Goal: Register for event/course

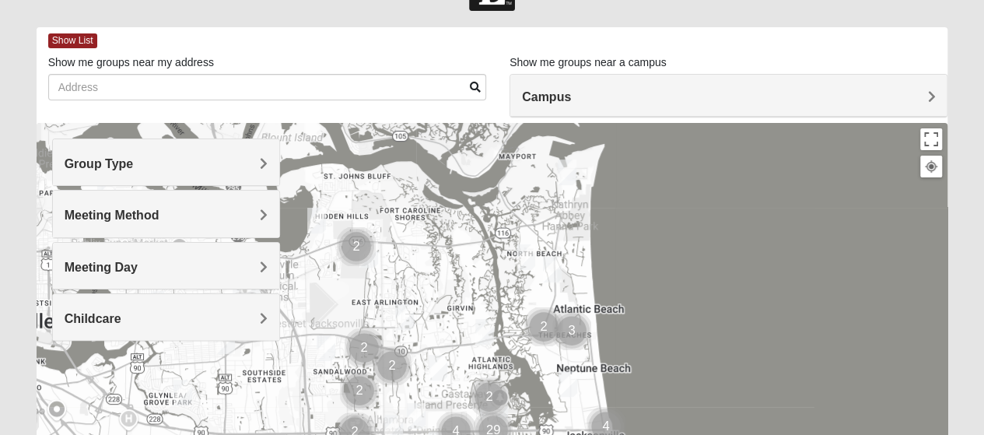
scroll to position [78, 0]
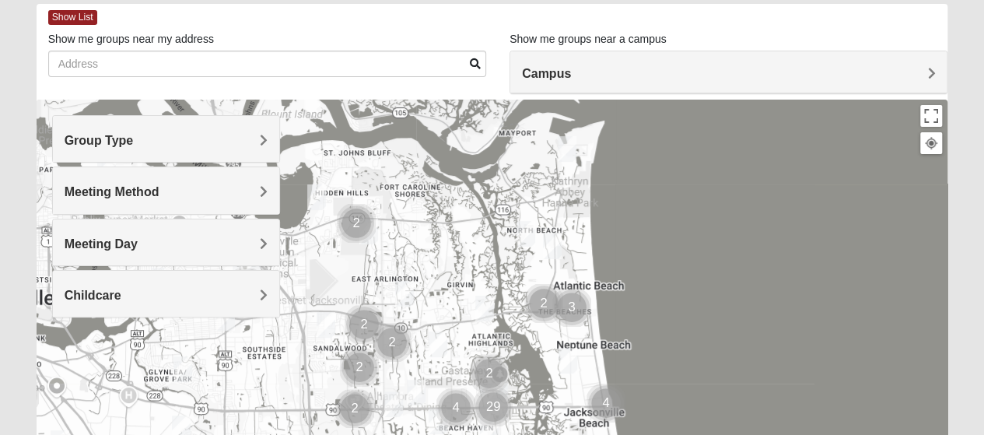
click at [204, 139] on h4 "Group Type" at bounding box center [166, 140] width 203 height 15
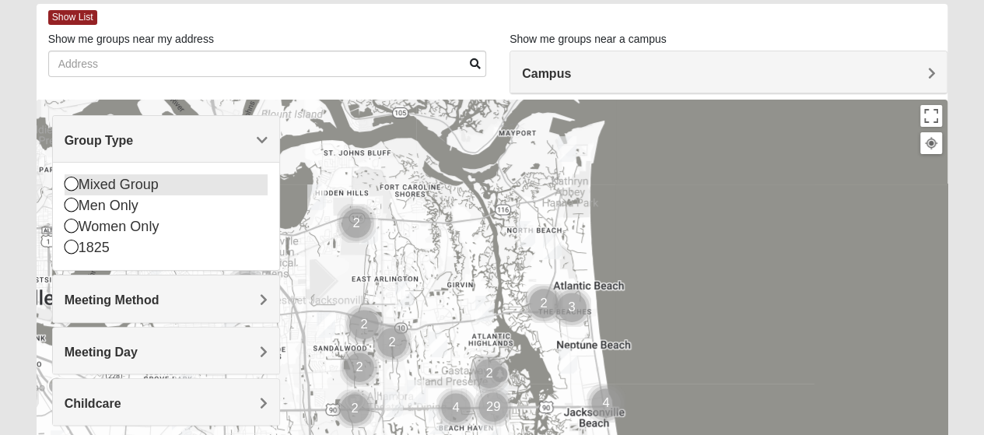
click at [163, 183] on div "Mixed Group" at bounding box center [166, 184] width 203 height 21
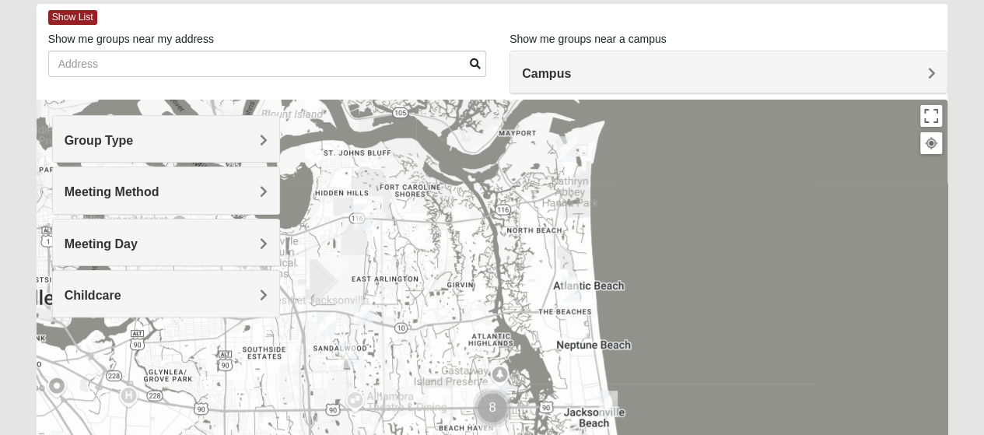
click at [218, 189] on h4 "Meeting Method" at bounding box center [166, 191] width 203 height 15
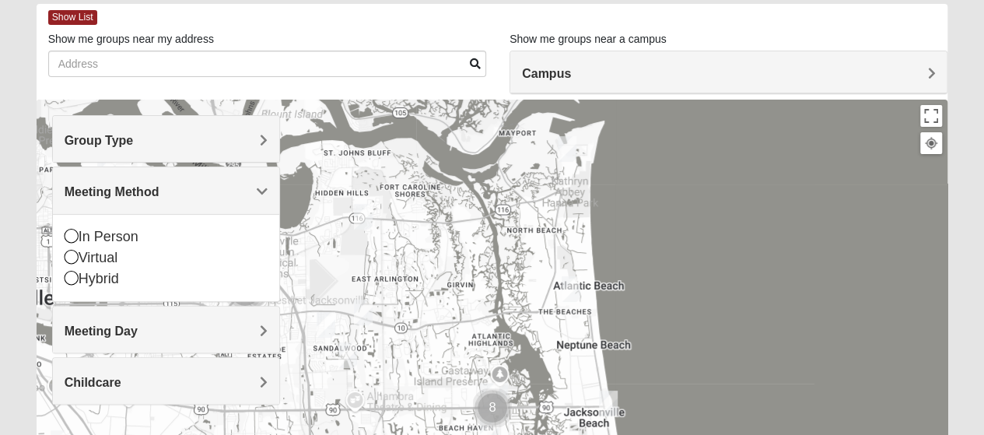
click at [218, 189] on h4 "Meeting Method" at bounding box center [166, 191] width 203 height 15
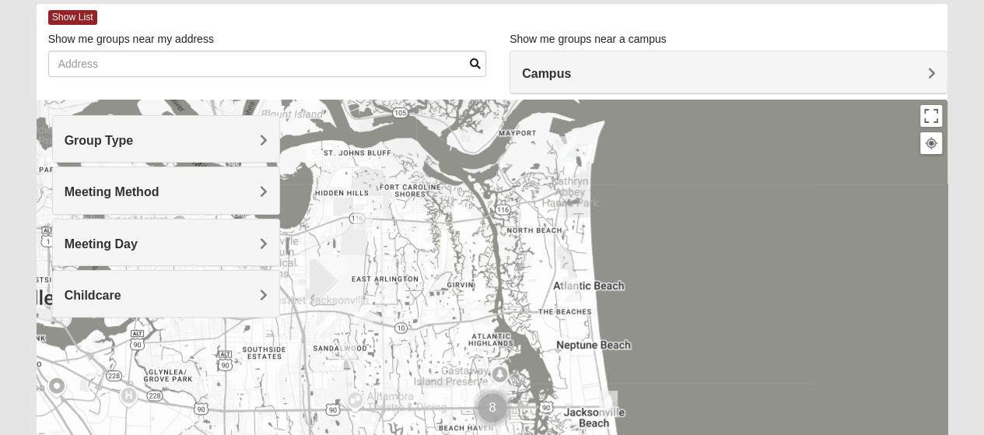
click at [199, 240] on h4 "Meeting Day" at bounding box center [166, 244] width 203 height 15
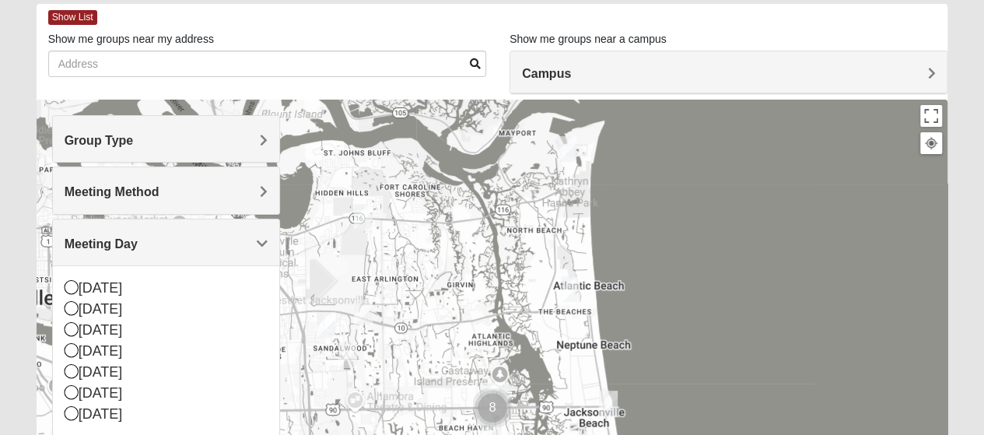
click at [199, 240] on h4 "Meeting Day" at bounding box center [166, 244] width 203 height 15
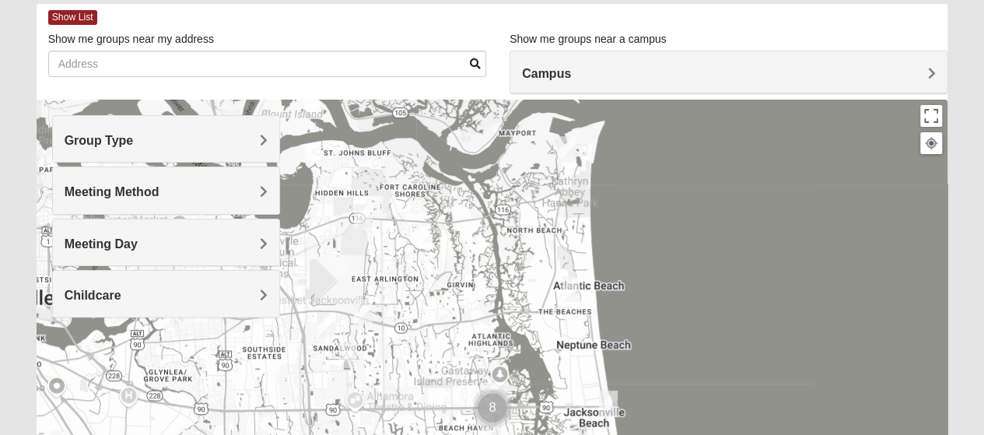
click at [182, 282] on div "Childcare" at bounding box center [166, 294] width 226 height 46
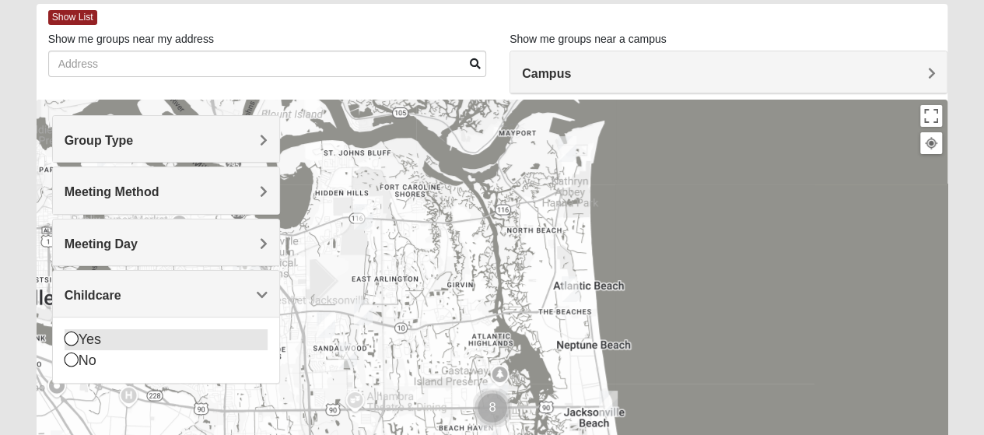
click at [127, 343] on div "Yes" at bounding box center [166, 339] width 203 height 21
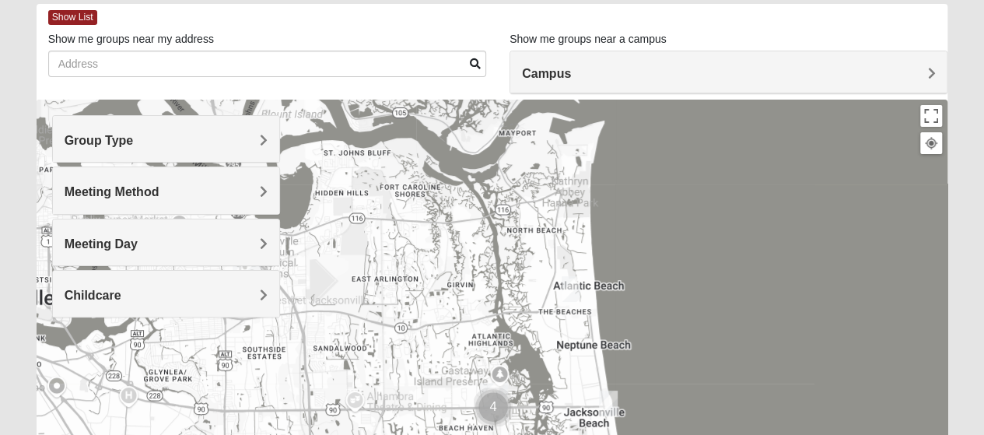
click at [572, 289] on img "Mixed Dennis 32233" at bounding box center [571, 289] width 19 height 26
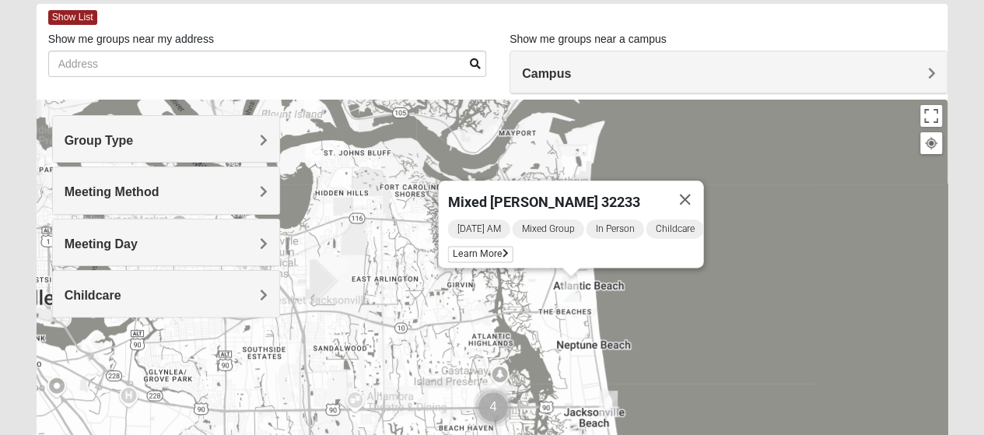
click at [613, 402] on img "Mixed Watkins 32250" at bounding box center [608, 404] width 19 height 26
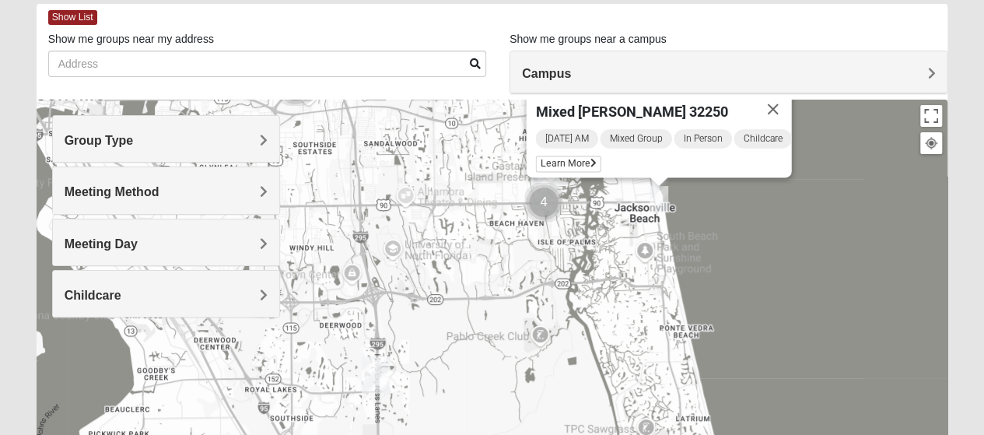
drag, startPoint x: 566, startPoint y: 209, endPoint x: 617, endPoint y: 2, distance: 213.8
click at [617, 2] on form "Log In Find A Group Error Show List Loading Groups" at bounding box center [492, 360] width 984 height 837
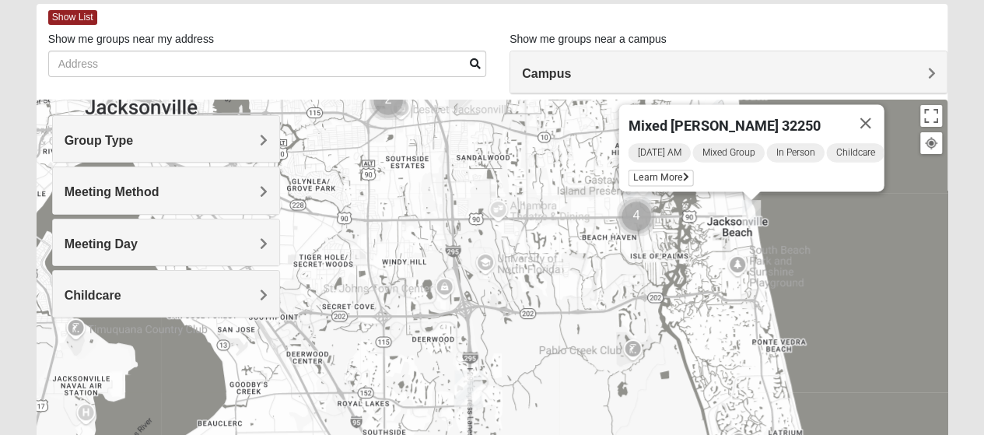
drag, startPoint x: 461, startPoint y: 331, endPoint x: 561, endPoint y: 345, distance: 101.5
click at [561, 345] on div "Mixed Watkins 32250 Wednesday AM Mixed Group In Person Childcare Learn More" at bounding box center [493, 411] width 912 height 623
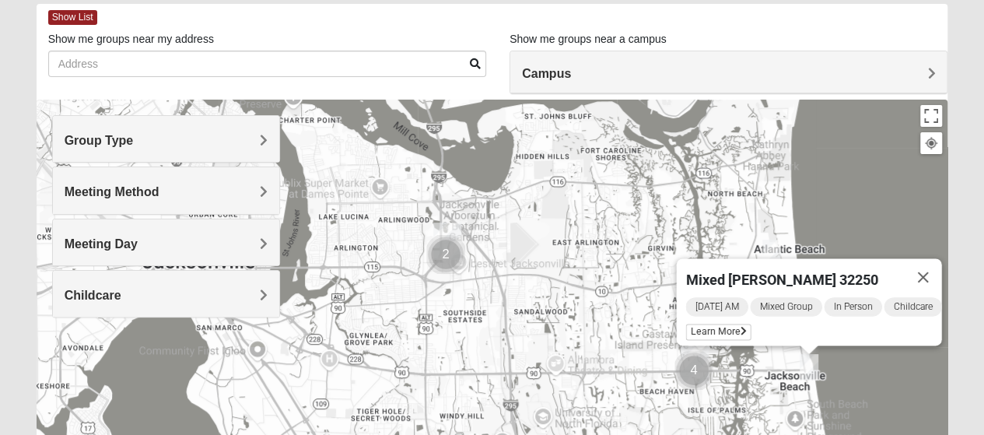
drag, startPoint x: 506, startPoint y: 225, endPoint x: 563, endPoint y: 379, distance: 164.5
click at [563, 379] on div "Mixed Watkins 32250 Wednesday AM Mixed Group In Person Childcare Learn More" at bounding box center [493, 411] width 912 height 623
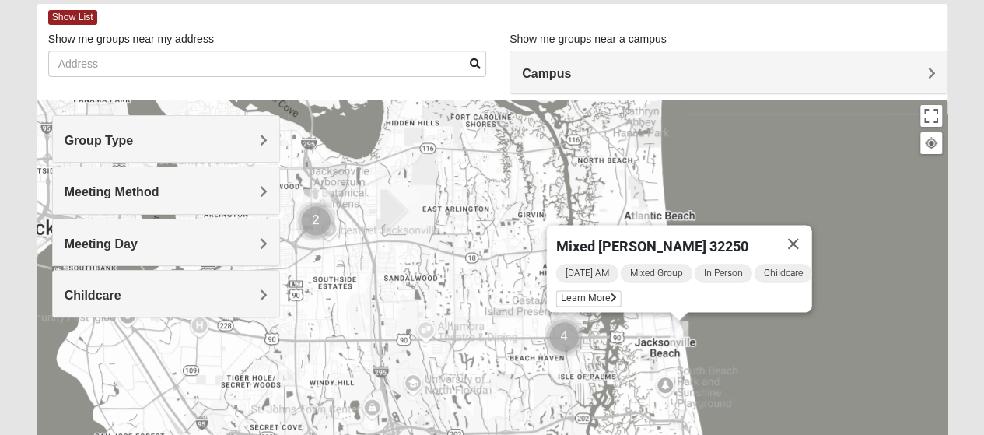
drag, startPoint x: 551, startPoint y: 335, endPoint x: 421, endPoint y: 300, distance: 134.6
click at [421, 300] on div "Mixed Watkins 32250 Wednesday AM Mixed Group In Person Childcare Learn More" at bounding box center [493, 411] width 912 height 623
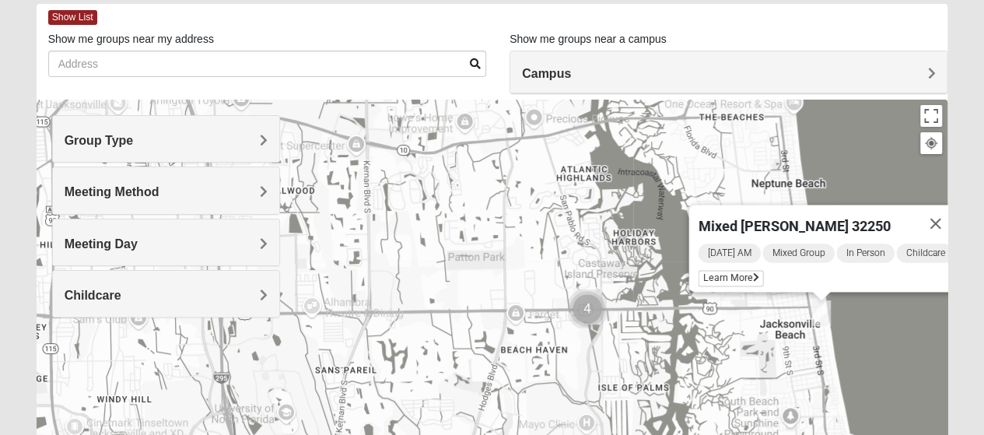
click at [587, 303] on img "Cluster of 4 groups" at bounding box center [587, 308] width 39 height 39
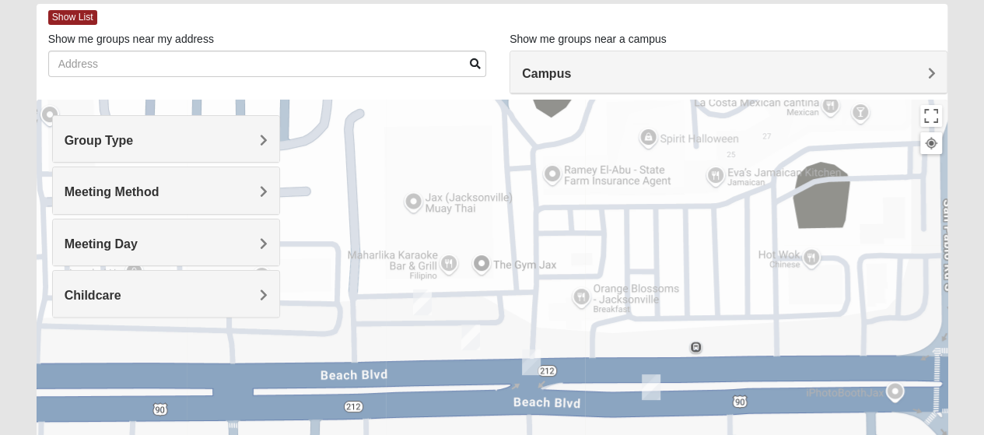
click at [423, 305] on img "On Campus Mixed Salazar 32250" at bounding box center [422, 302] width 19 height 26
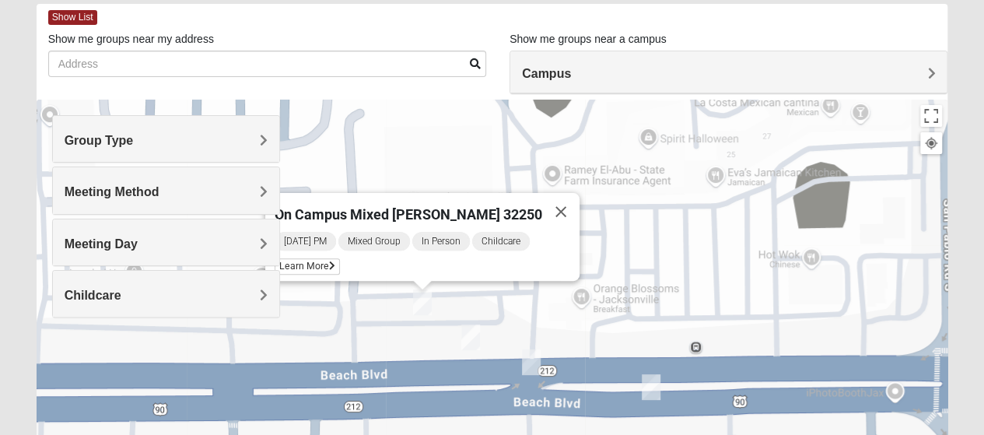
click at [473, 337] on img "On Campus Mixed Long 32250" at bounding box center [470, 337] width 19 height 26
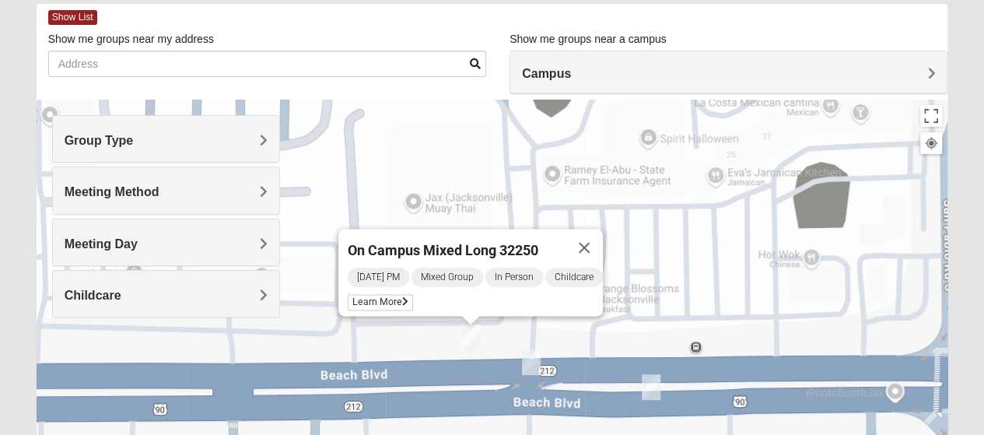
click at [535, 365] on img "On Campus Mixed Barnett 32250" at bounding box center [531, 362] width 19 height 26
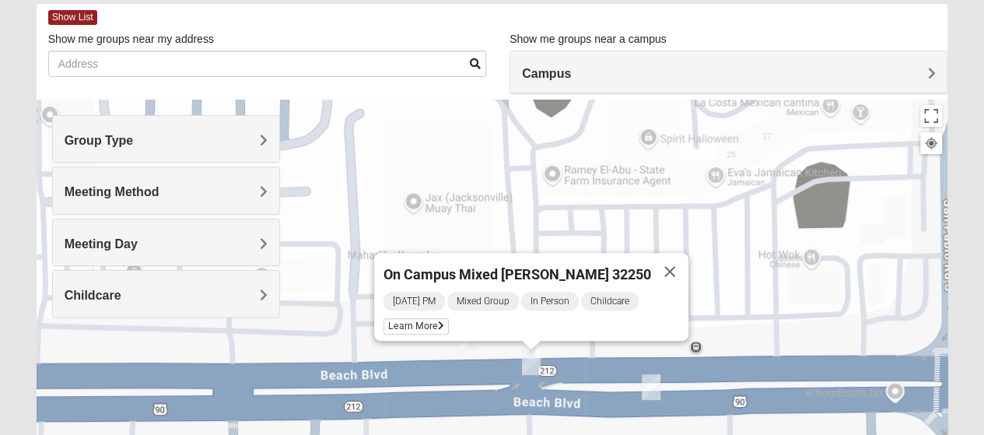
click at [654, 390] on img "Mixed Robles 32250" at bounding box center [651, 387] width 19 height 26
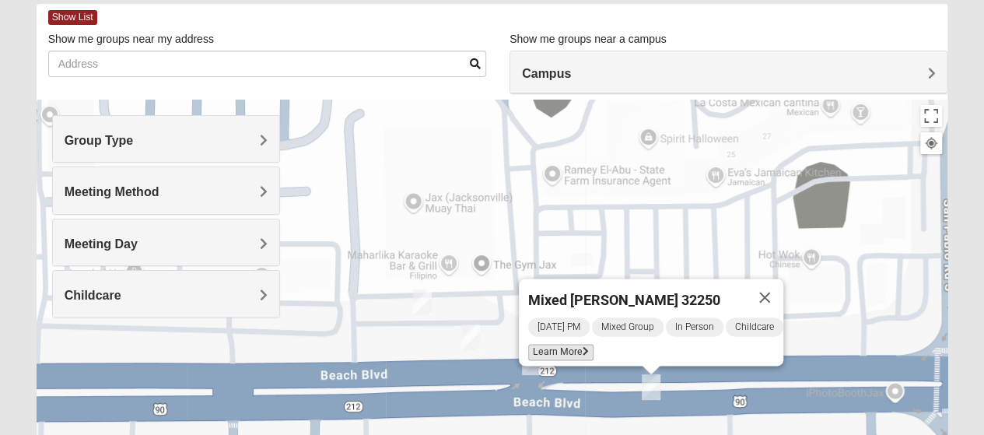
click at [566, 346] on span "Learn More" at bounding box center [560, 352] width 65 height 16
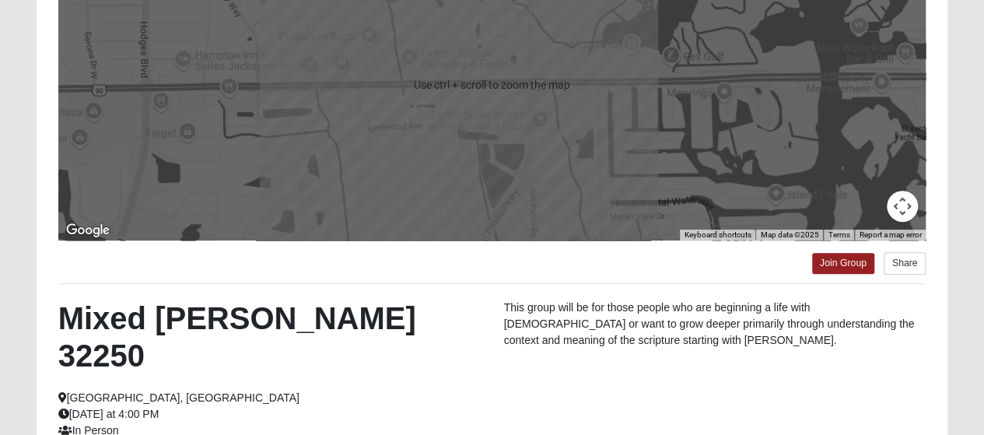
scroll to position [389, 0]
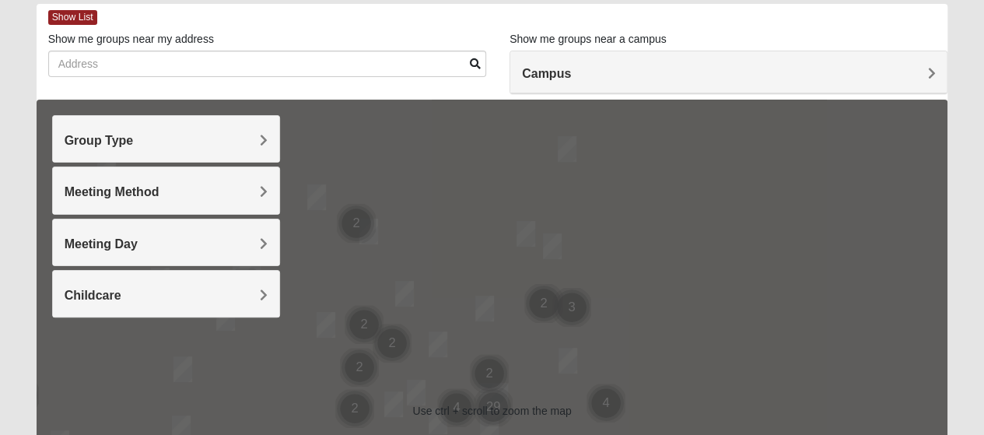
scroll to position [156, 0]
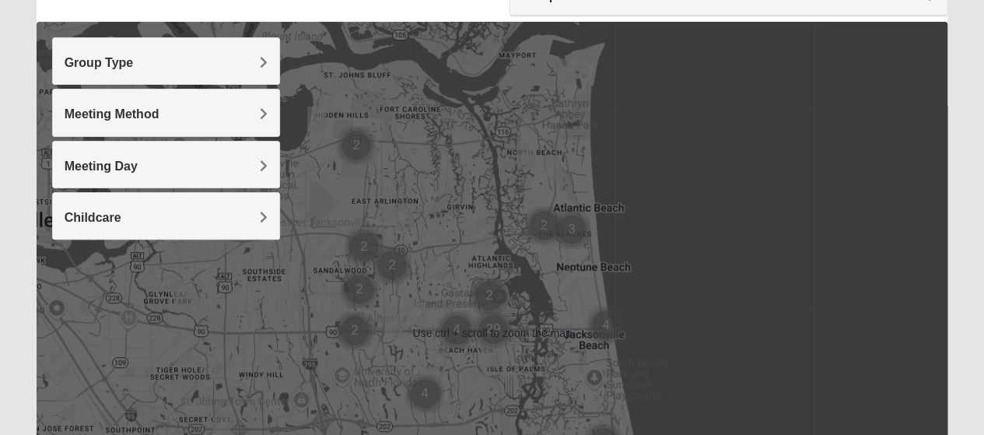
click at [184, 65] on h4 "Group Type" at bounding box center [166, 62] width 203 height 15
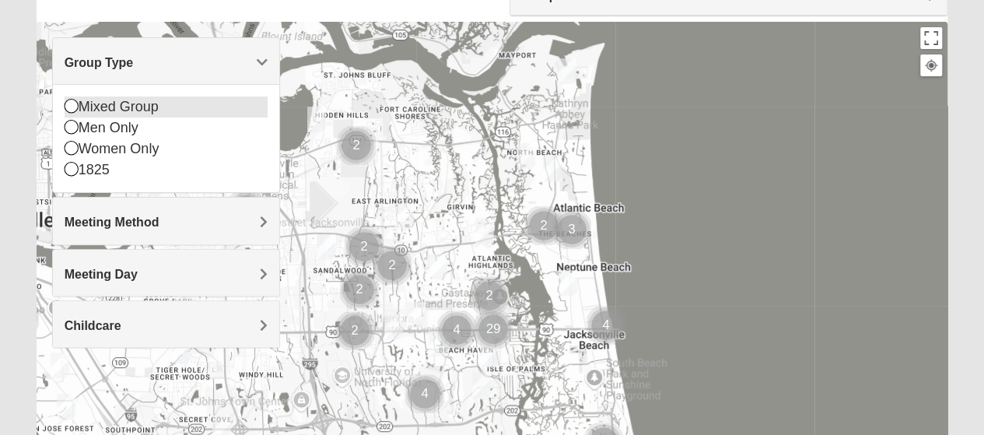
click at [140, 112] on div "Mixed Group" at bounding box center [166, 106] width 203 height 21
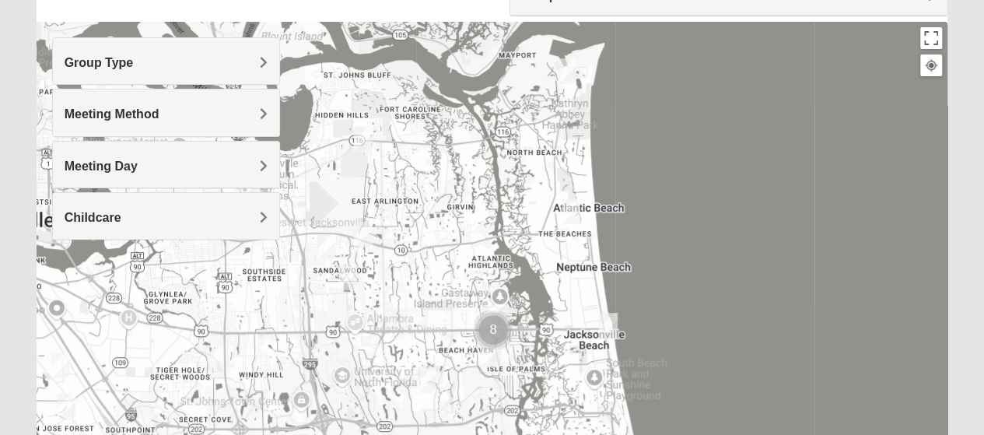
click at [146, 223] on h4 "Childcare" at bounding box center [166, 217] width 203 height 15
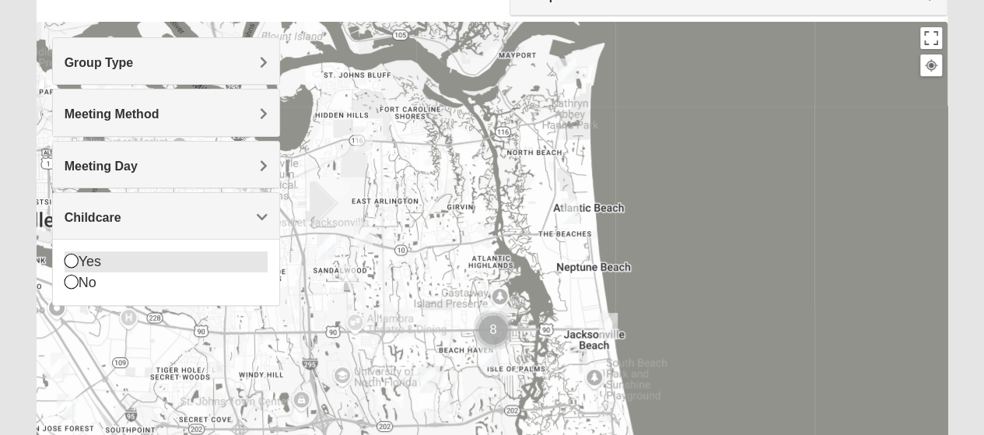
click at [112, 256] on div "Yes" at bounding box center [166, 261] width 203 height 21
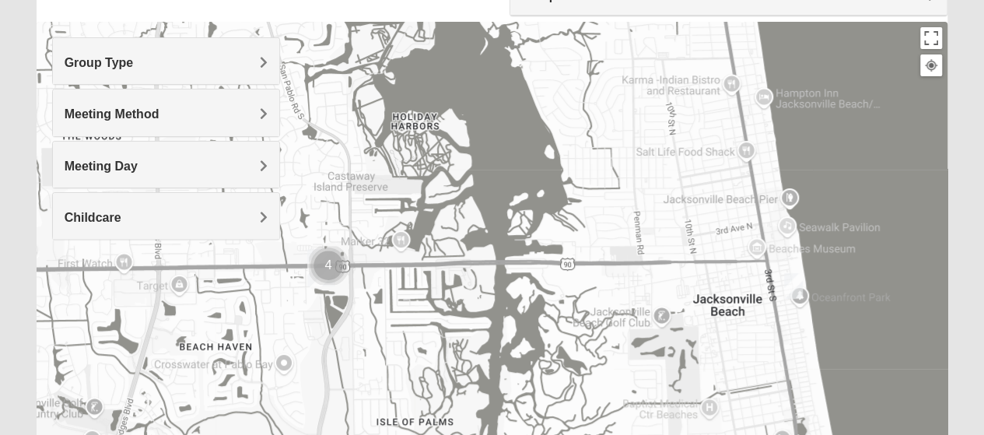
click at [335, 266] on img "Cluster of 4 groups" at bounding box center [328, 265] width 39 height 39
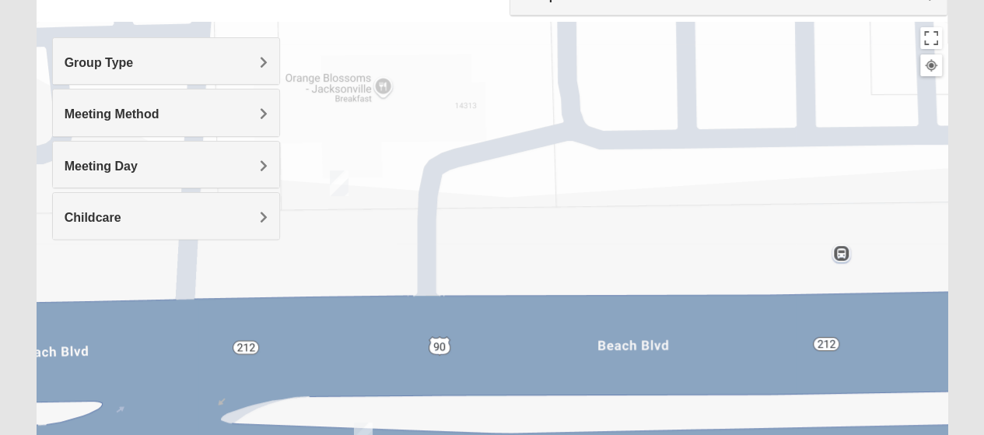
click at [347, 190] on img "On Campus Mixed Salazar 32250" at bounding box center [339, 183] width 19 height 26
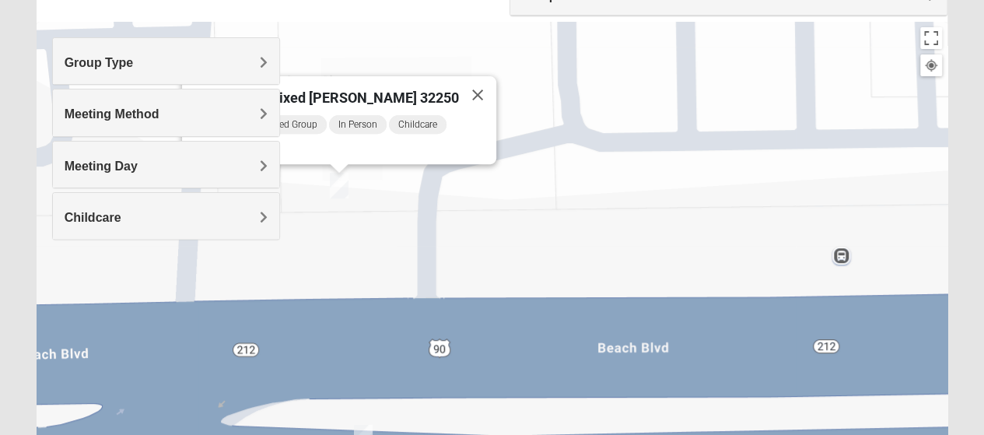
click at [364, 145] on div "Monday PM Mixed Group In Person Childcare Learn More" at bounding box center [343, 139] width 305 height 51
click at [359, 89] on span "On Campus Mixed [PERSON_NAME] 32250" at bounding box center [325, 97] width 268 height 16
drag, startPoint x: 472, startPoint y: 209, endPoint x: 661, endPoint y: 250, distance: 193.4
click at [647, 247] on div "On Campus Mixed Salazar 32250 Monday PM Mixed Group In Person Childcare Learn M…" at bounding box center [493, 333] width 912 height 623
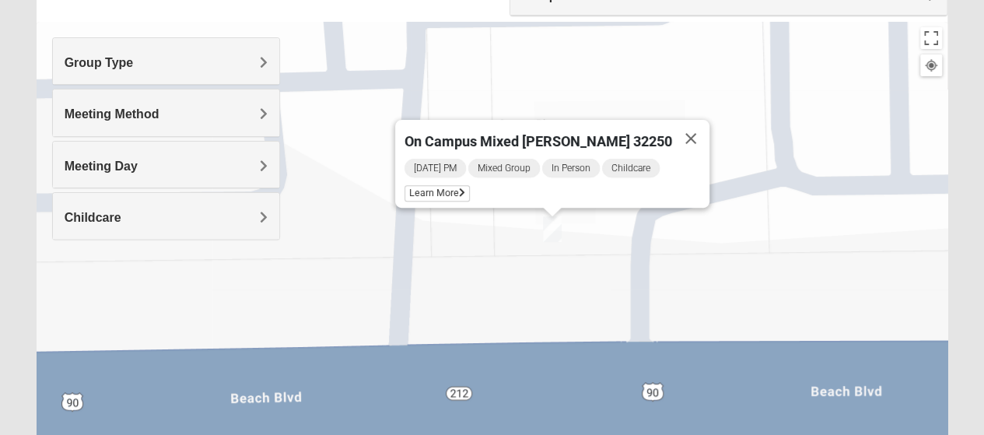
drag, startPoint x: 661, startPoint y: 250, endPoint x: 683, endPoint y: 254, distance: 23.0
click at [683, 254] on div "On Campus Mixed Salazar 32250 Monday PM Mixed Group In Person Childcare Learn M…" at bounding box center [493, 333] width 912 height 623
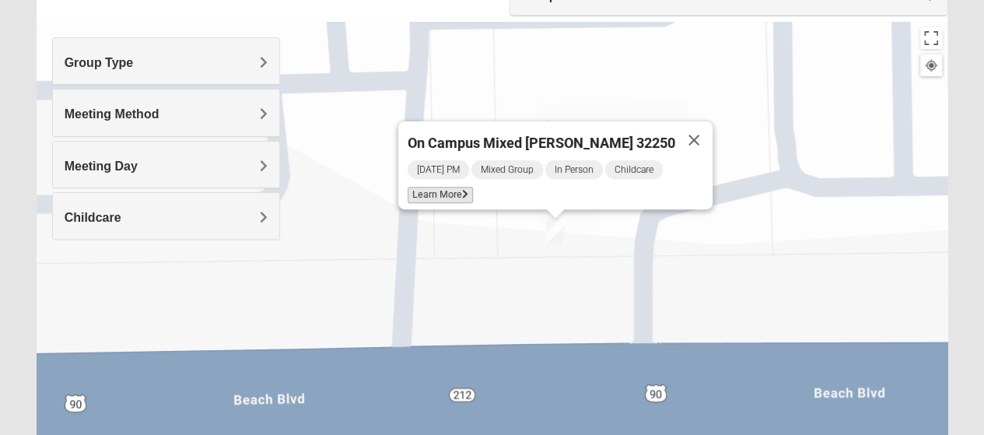
click at [470, 191] on span "Learn More" at bounding box center [440, 195] width 65 height 16
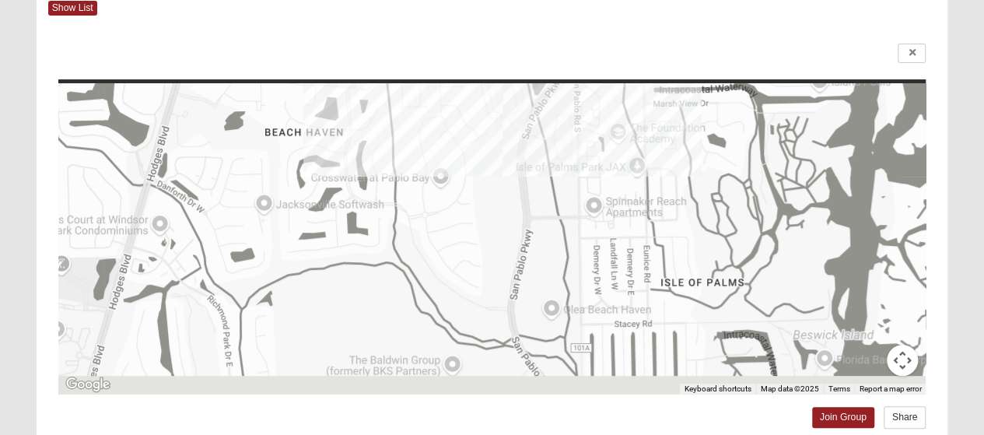
drag, startPoint x: 596, startPoint y: 354, endPoint x: 623, endPoint y: -2, distance: 357.4
click at [623, 0] on html "Log In Find A Group Error Show List Loading Groups" at bounding box center [492, 354] width 984 height 882
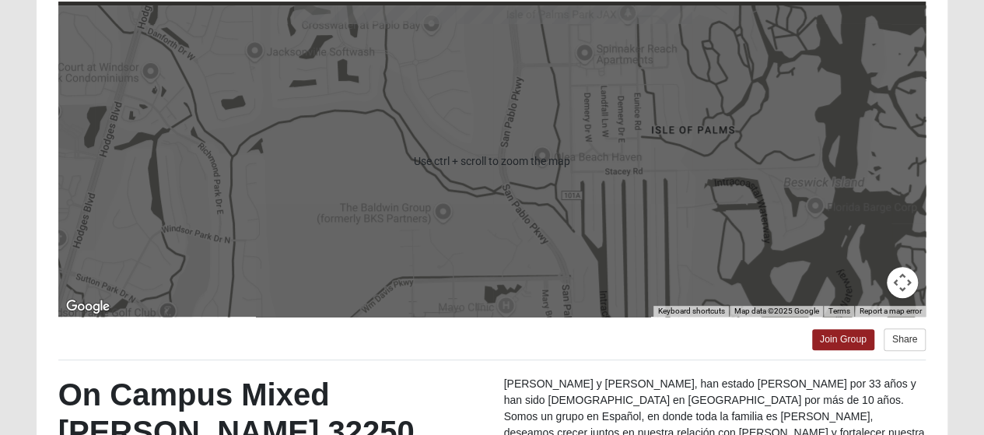
scroll to position [9, 0]
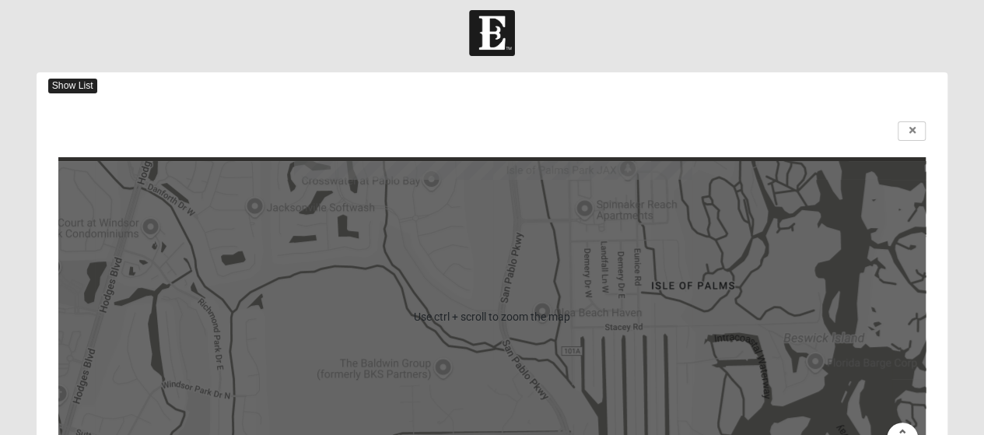
click at [73, 89] on span "Show List" at bounding box center [72, 86] width 49 height 15
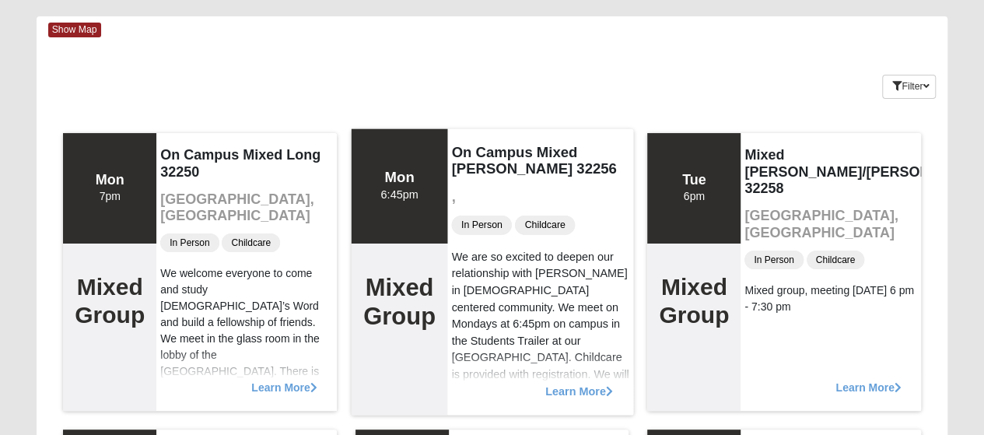
scroll to position [87, 0]
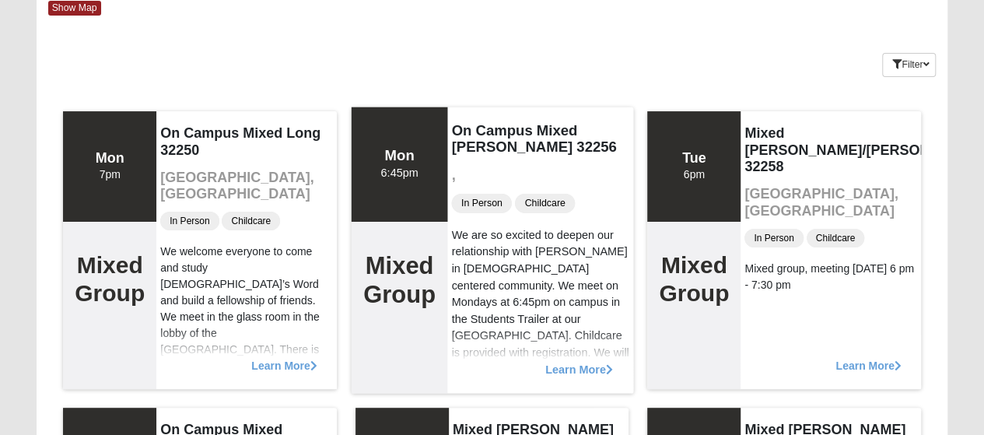
click at [573, 361] on span "Learn More" at bounding box center [579, 361] width 68 height 0
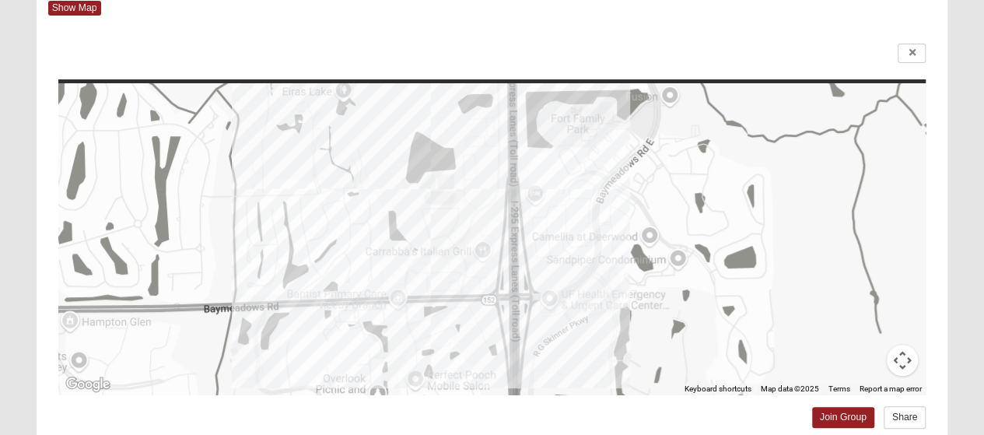
drag, startPoint x: 590, startPoint y: 415, endPoint x: 590, endPoint y: 395, distance: 20.2
click at [590, 395] on div "Join Group Share" at bounding box center [492, 413] width 868 height 37
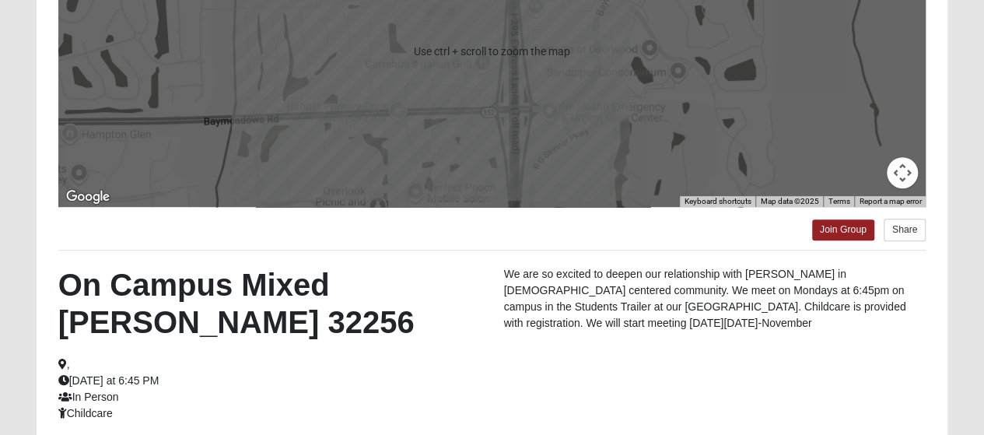
scroll to position [398, 0]
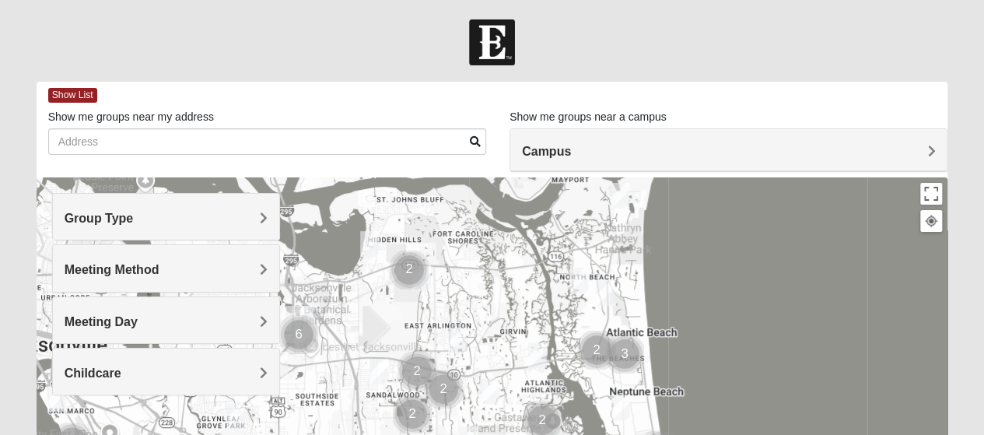
drag, startPoint x: 668, startPoint y: 314, endPoint x: 722, endPoint y: 276, distance: 66.0
click at [405, 268] on img "Cluster of 2 groups" at bounding box center [409, 270] width 39 height 39
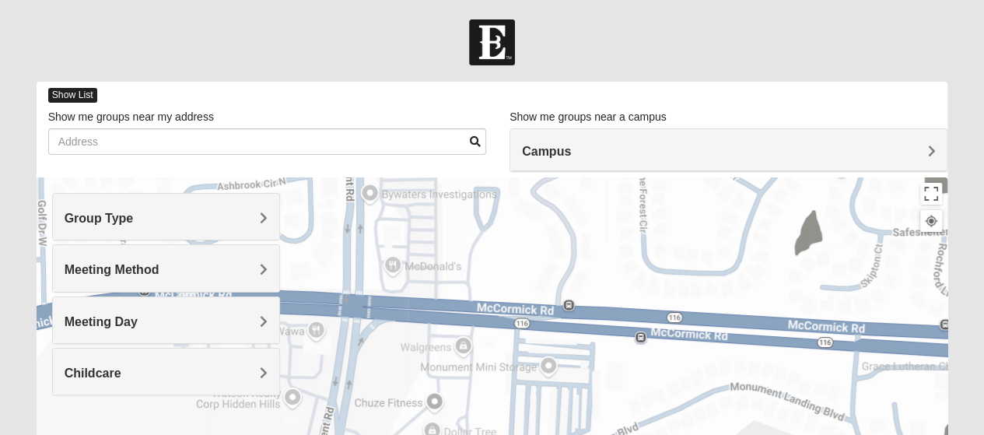
click at [79, 93] on span "Show List" at bounding box center [72, 95] width 49 height 15
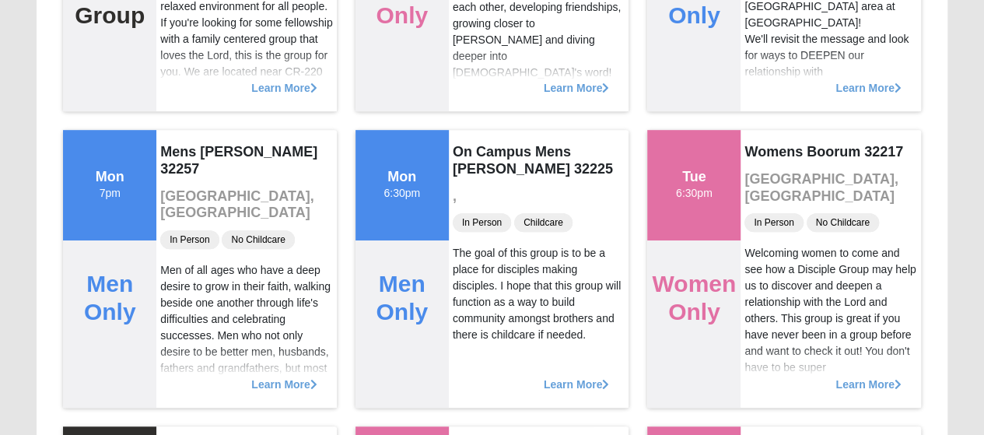
scroll to position [389, 0]
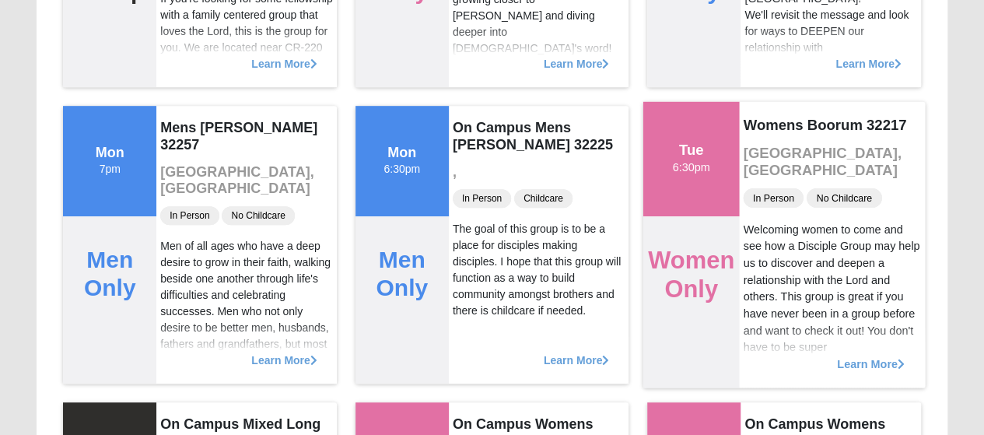
click at [851, 356] on span "Learn More" at bounding box center [871, 356] width 68 height 0
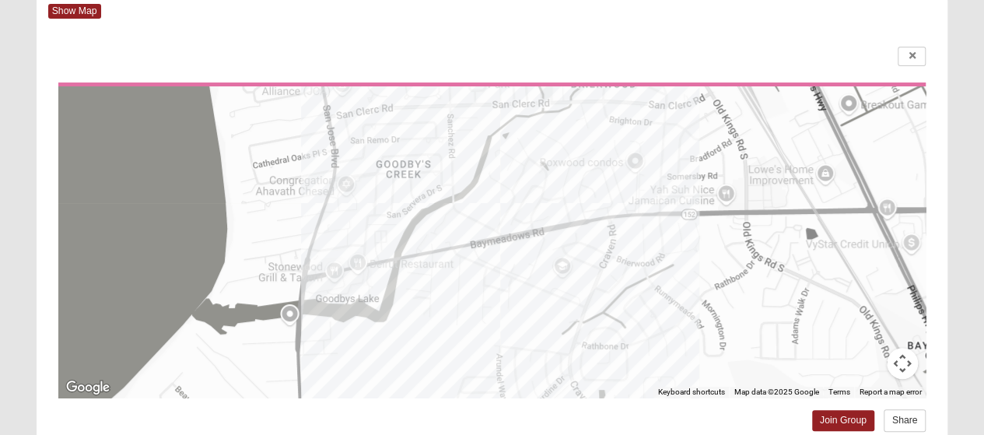
scroll to position [0, 0]
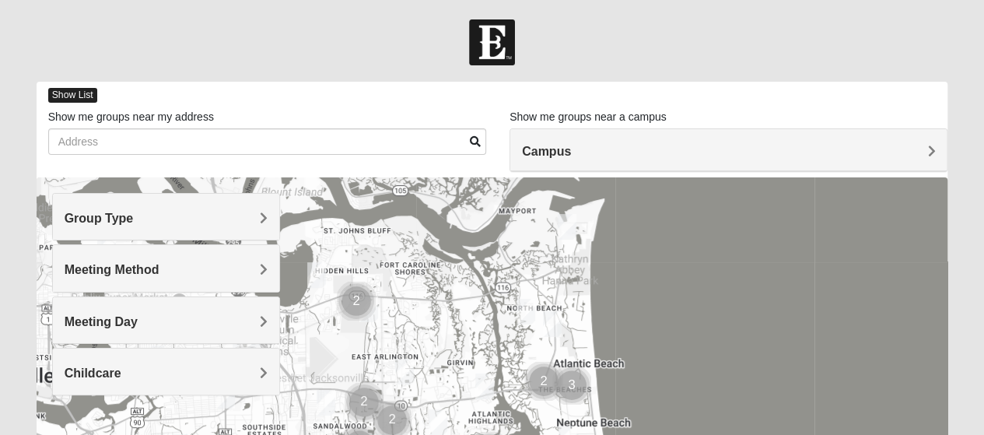
click at [82, 93] on span "Show List" at bounding box center [72, 95] width 49 height 15
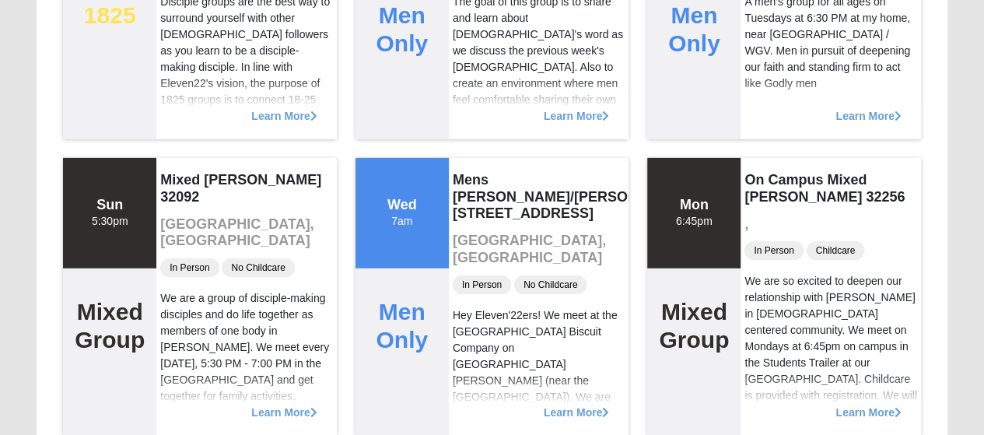
scroll to position [2490, 0]
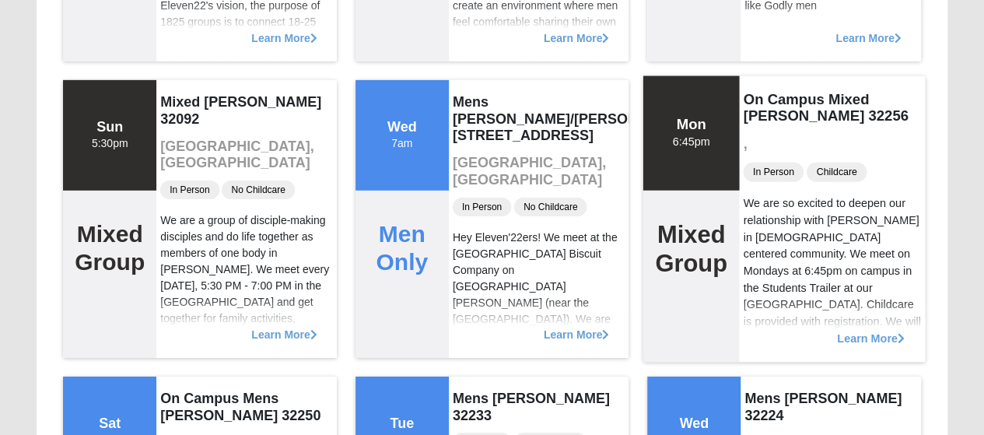
click at [868, 330] on span "Learn More" at bounding box center [871, 330] width 68 height 0
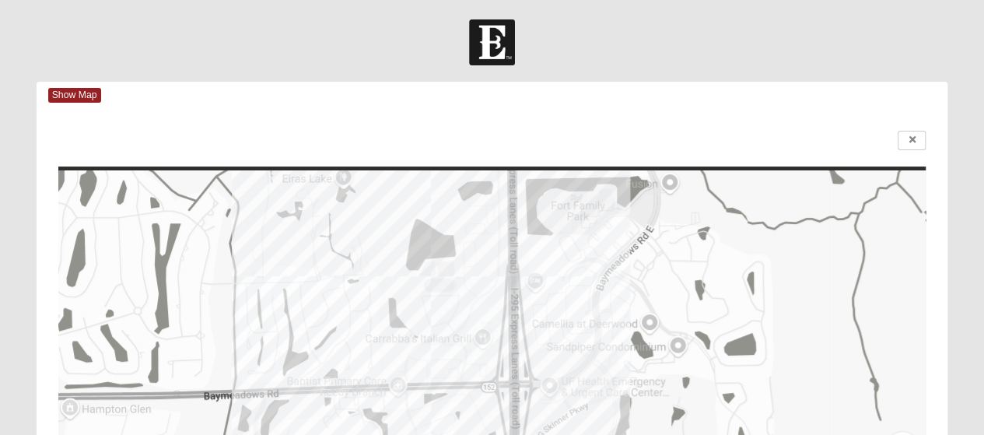
scroll to position [439, 0]
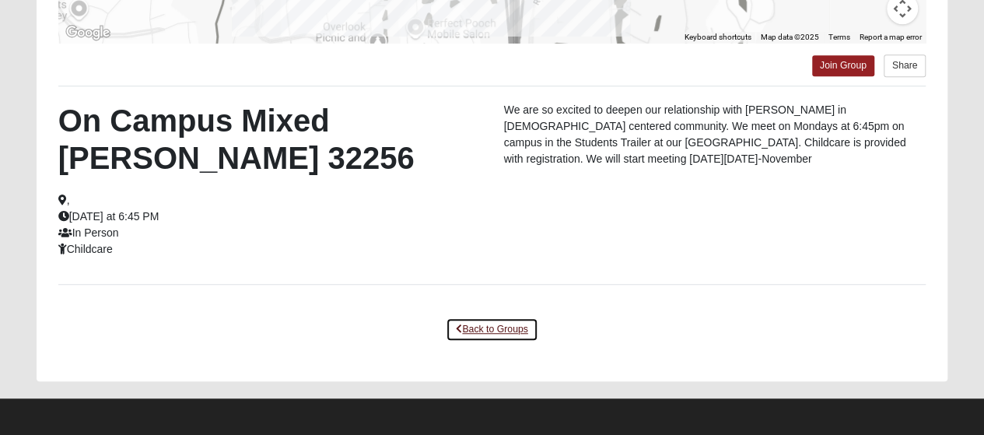
click at [478, 323] on link "Back to Groups" at bounding box center [492, 329] width 92 height 24
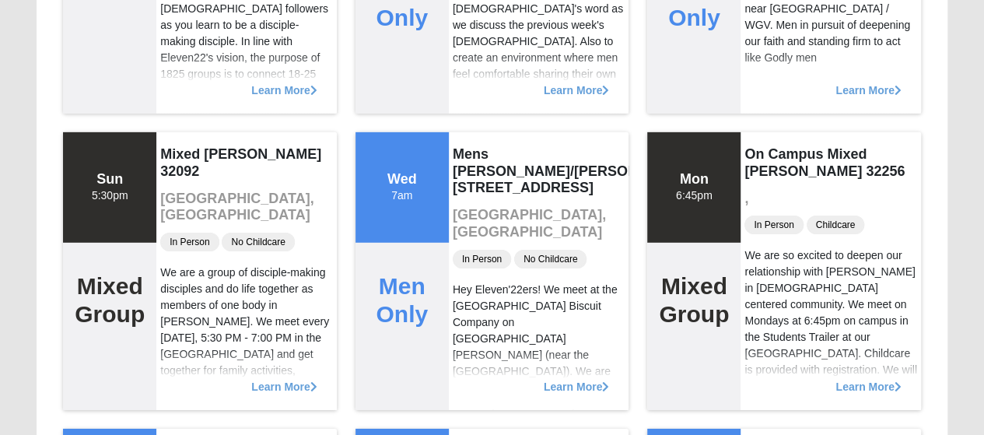
scroll to position [2462, 0]
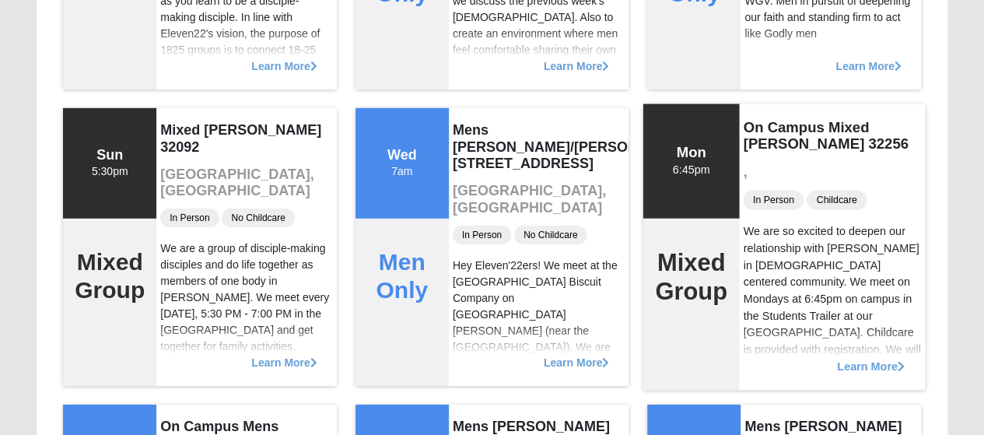
click at [875, 358] on span "Learn More" at bounding box center [871, 358] width 68 height 0
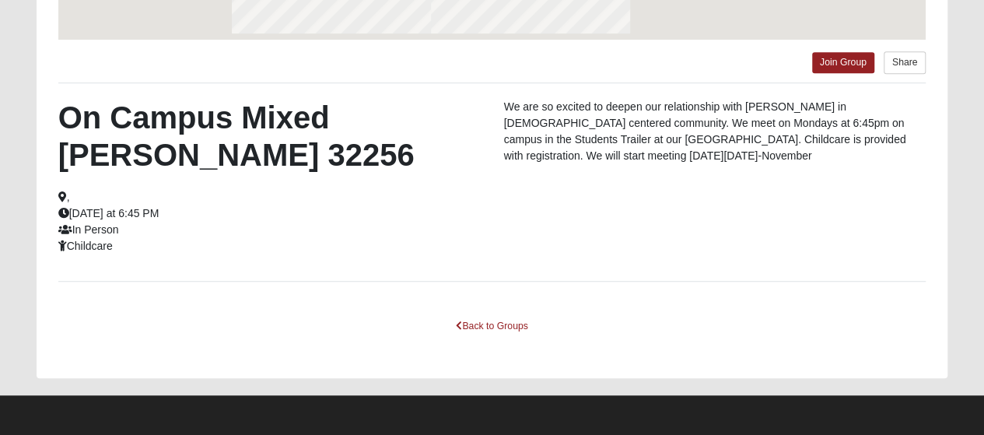
scroll to position [439, 0]
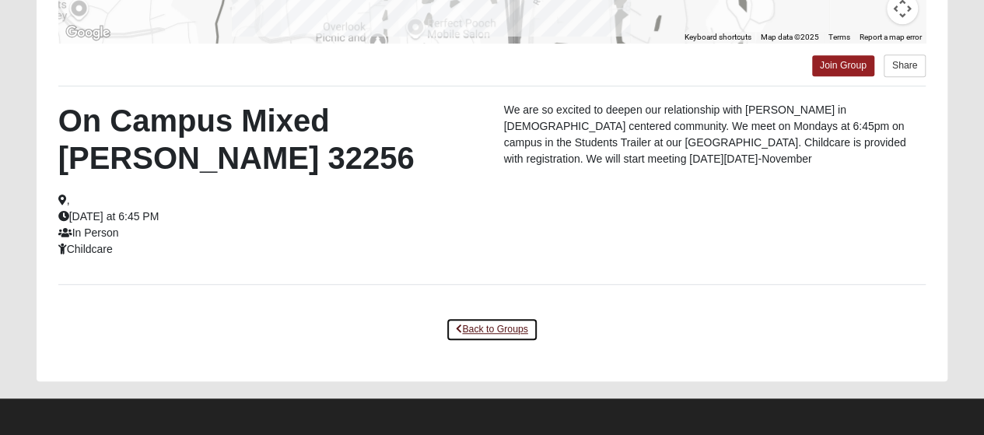
click at [501, 337] on link "Back to Groups" at bounding box center [492, 329] width 92 height 24
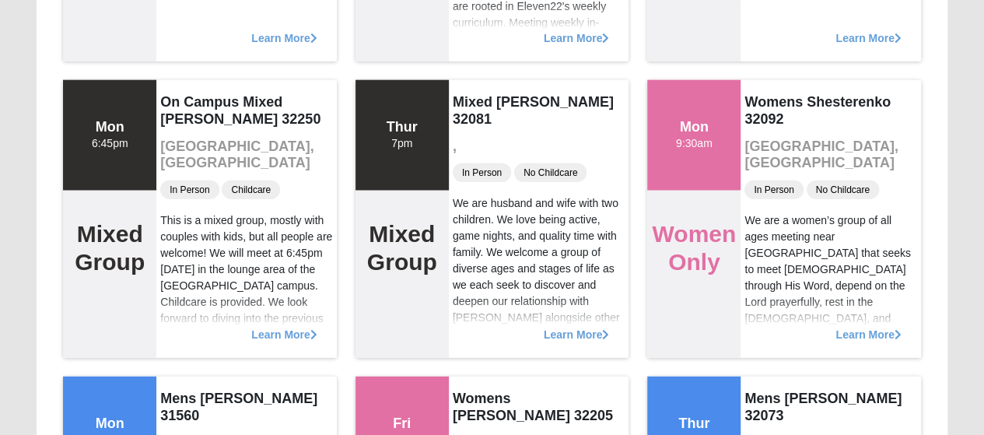
scroll to position [7831, 0]
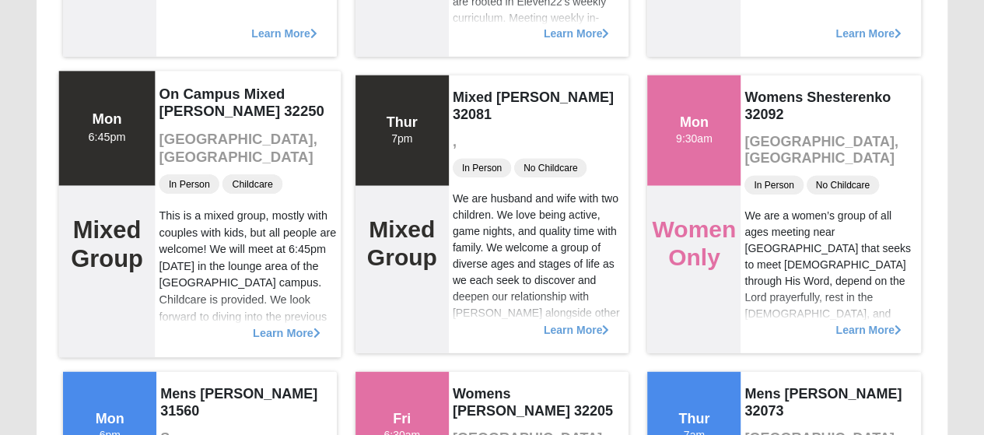
click at [274, 325] on span "Learn More" at bounding box center [287, 325] width 68 height 0
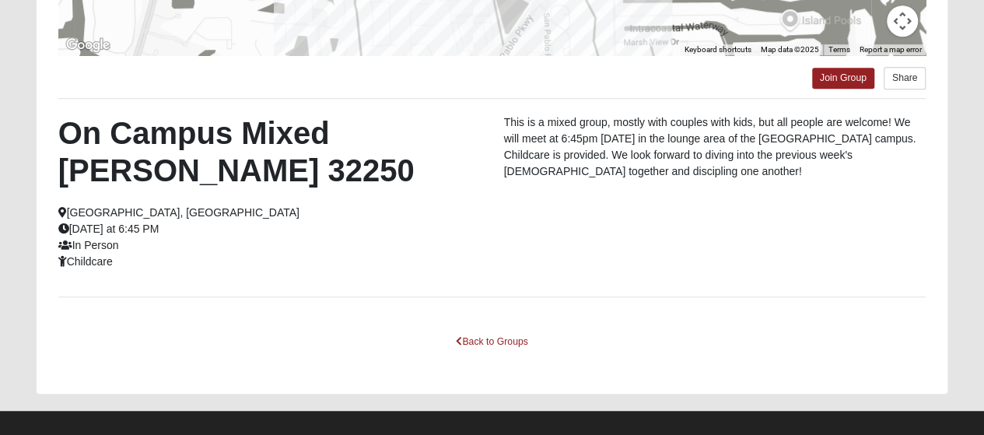
scroll to position [361, 0]
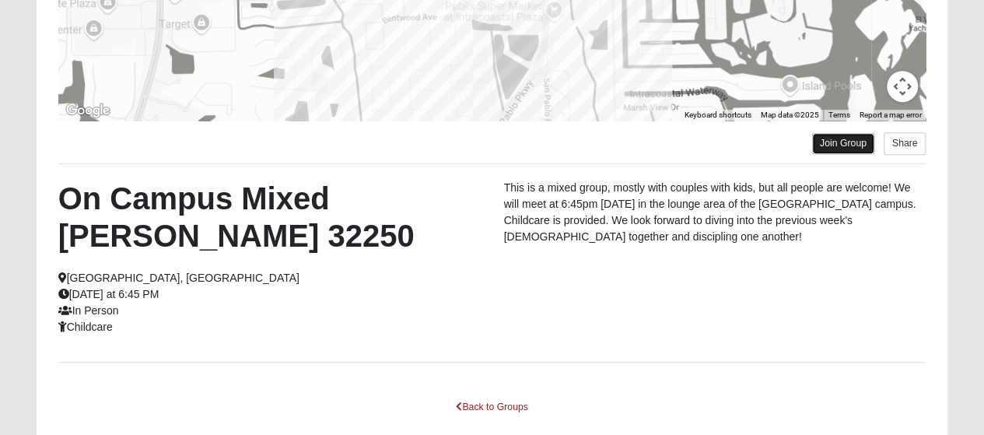
click at [834, 143] on link "Join Group" at bounding box center [843, 143] width 62 height 21
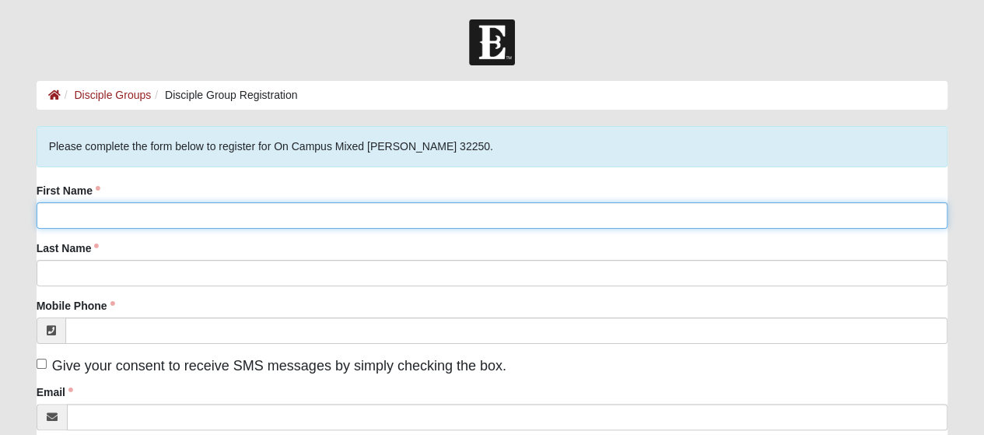
click at [336, 219] on input "First Name" at bounding box center [493, 215] width 912 height 26
type input "Kayla"
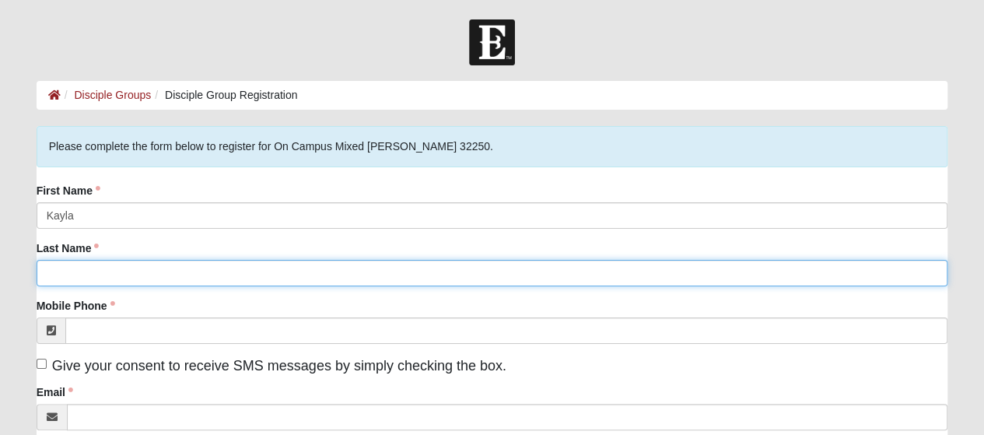
type input "[PERSON_NAME]"
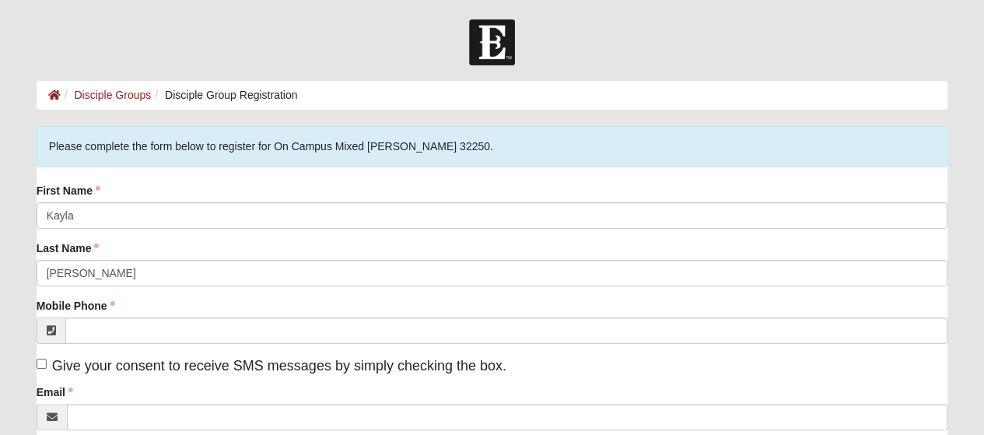
type input "[STREET_ADDRESS]"
type input "[GEOGRAPHIC_DATA]"
type input "32233"
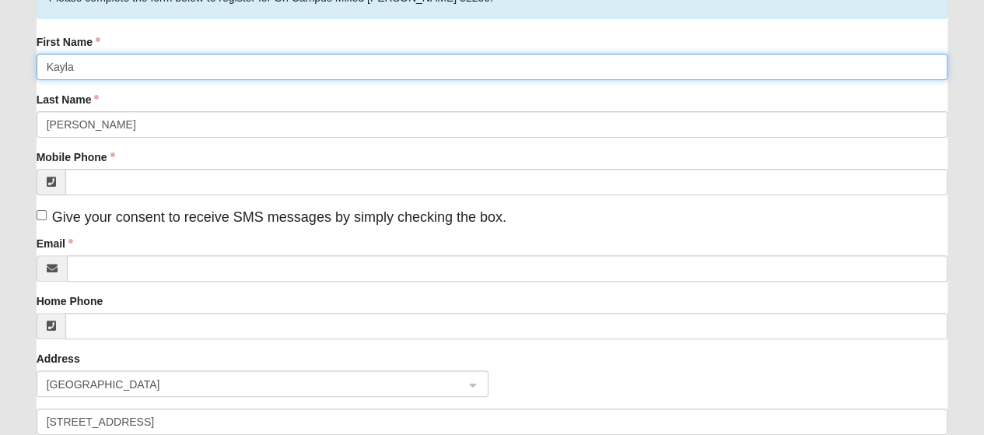
scroll to position [156, 0]
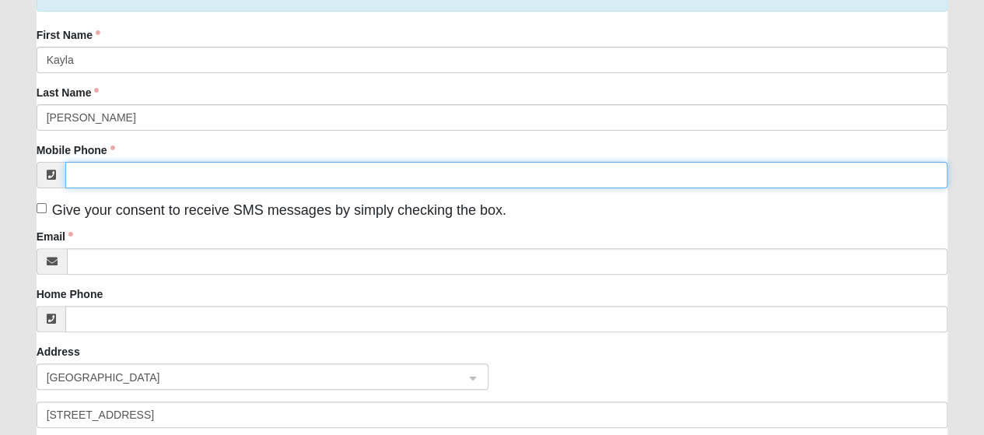
click at [258, 170] on input "Mobile Phone" at bounding box center [506, 175] width 883 height 26
type input "[PHONE_NUMBER]"
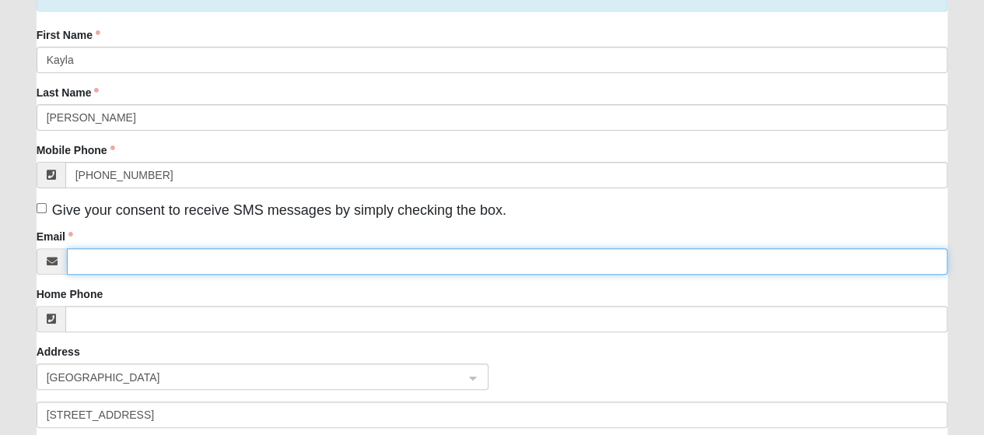
type input "[EMAIL_ADDRESS][DOMAIN_NAME]"
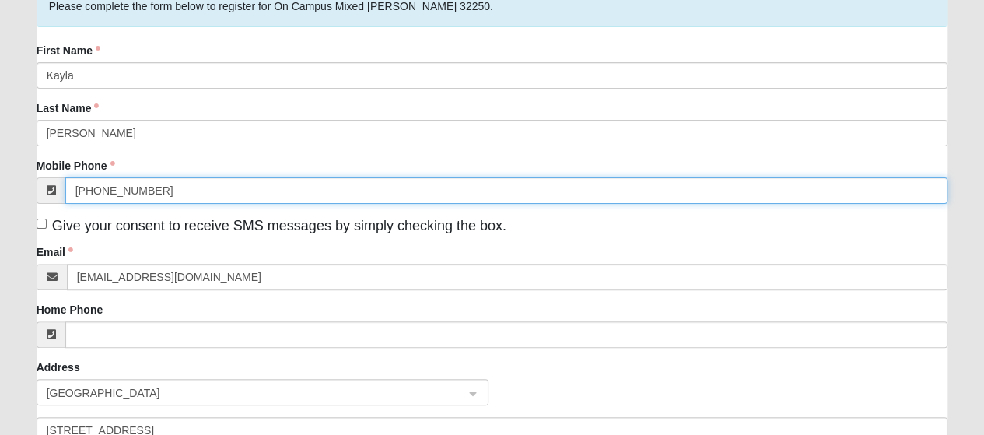
scroll to position [78, 0]
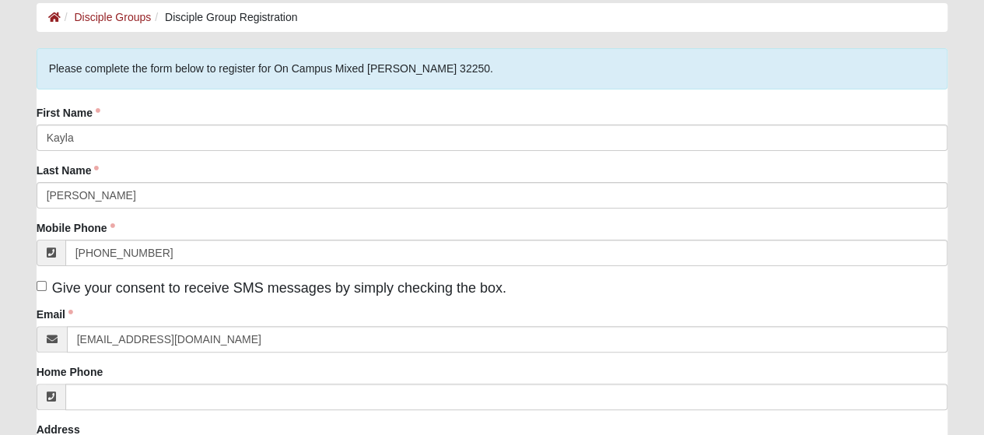
click at [172, 290] on span "Give your consent to receive SMS messages by simply checking the box." at bounding box center [279, 288] width 454 height 16
click at [47, 290] on input "Give your consent to receive SMS messages by simply checking the box." at bounding box center [42, 286] width 10 height 10
checkbox input "true"
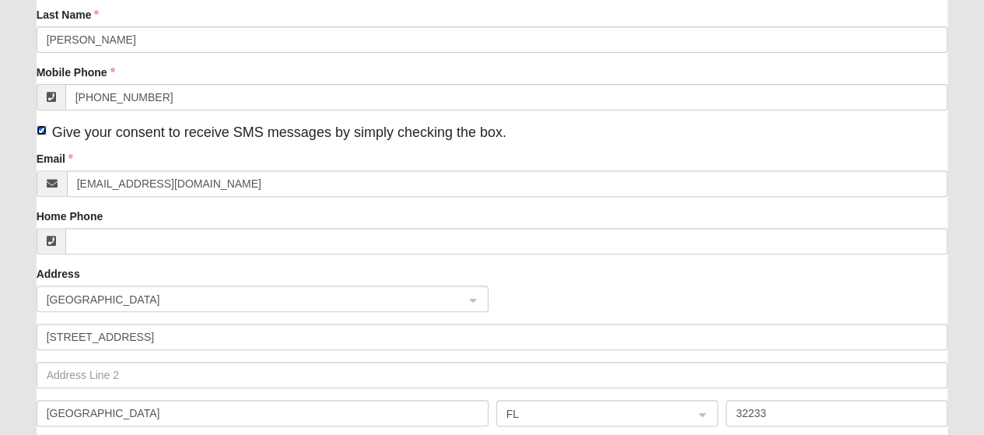
scroll to position [389, 0]
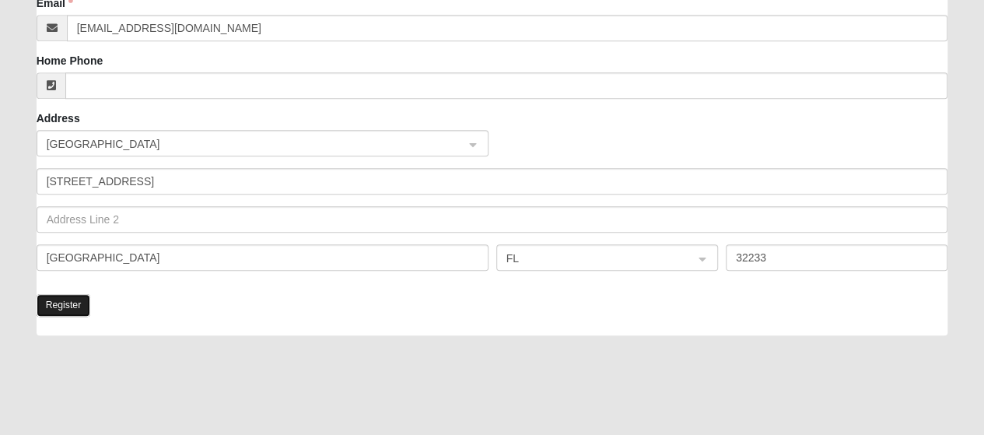
click at [74, 308] on button "Register" at bounding box center [64, 305] width 54 height 23
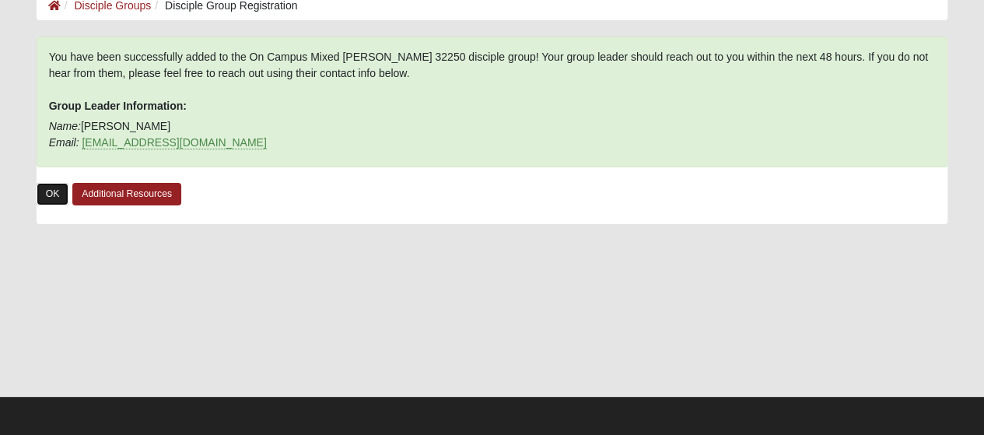
click at [61, 189] on link "OK" at bounding box center [53, 194] width 33 height 23
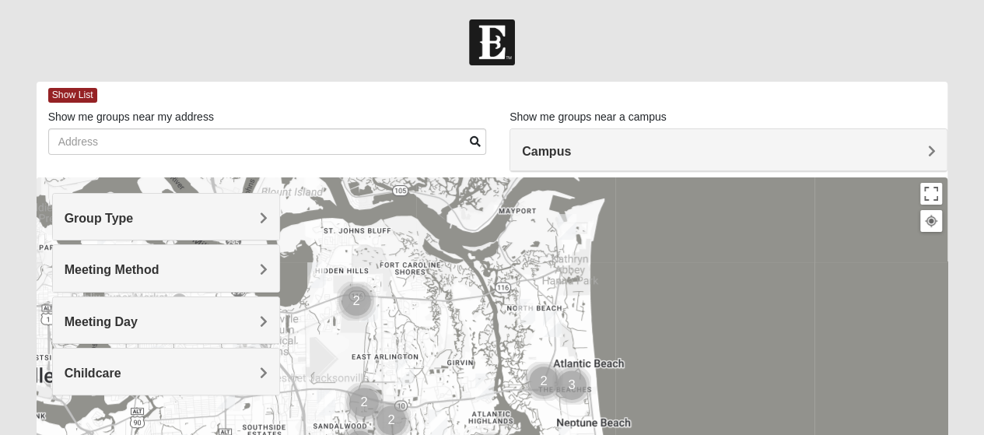
click at [199, 217] on h4 "Group Type" at bounding box center [166, 218] width 203 height 15
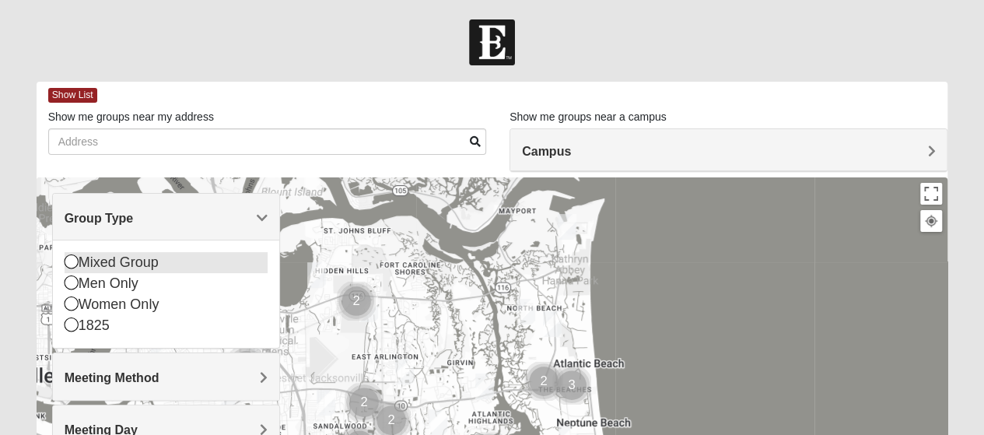
click at [154, 259] on div "Mixed Group" at bounding box center [166, 262] width 203 height 21
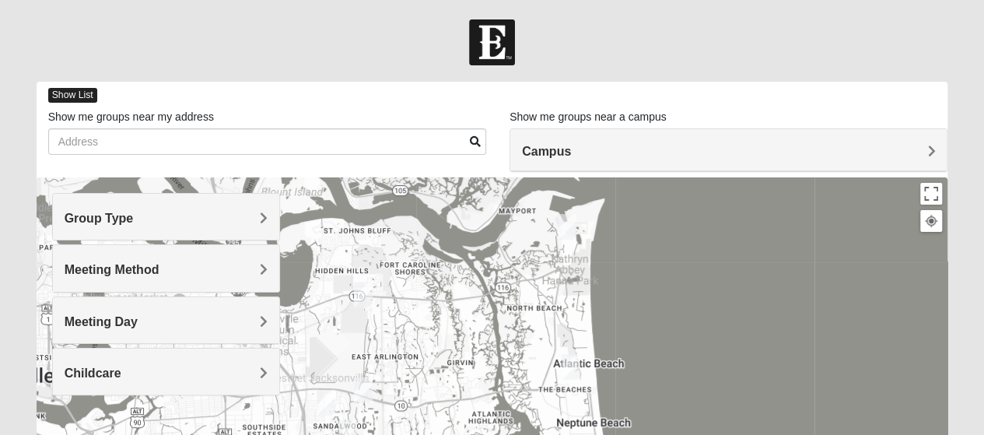
click at [96, 91] on span "Show List" at bounding box center [72, 95] width 49 height 15
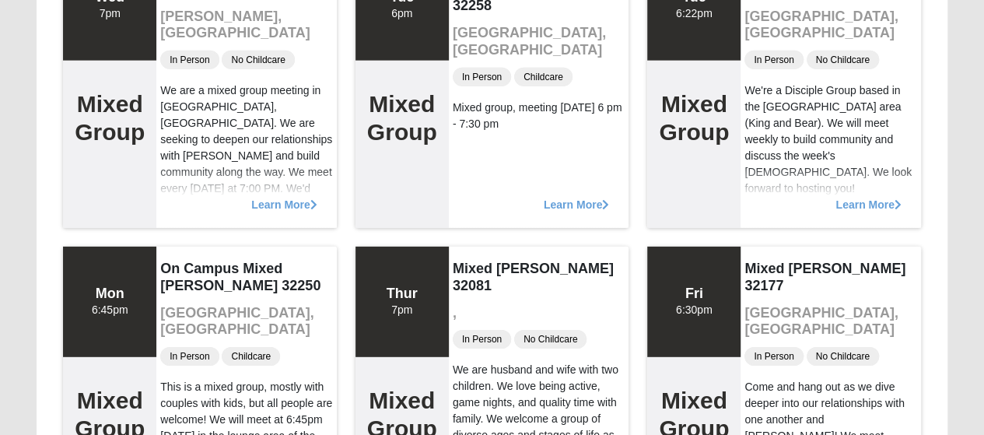
scroll to position [2334, 0]
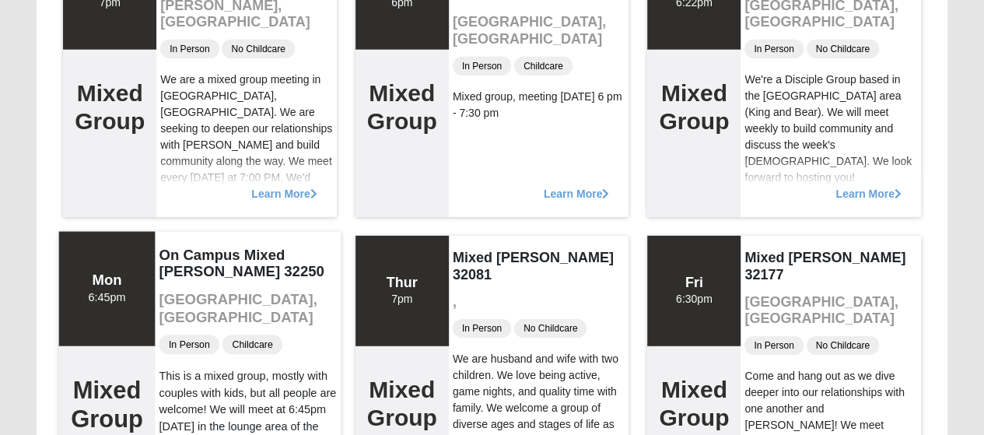
click at [229, 284] on div "On Campus Mixed [PERSON_NAME] 32250 [GEOGRAPHIC_DATA], [GEOGRAPHIC_DATA] In Per…" at bounding box center [248, 374] width 185 height 286
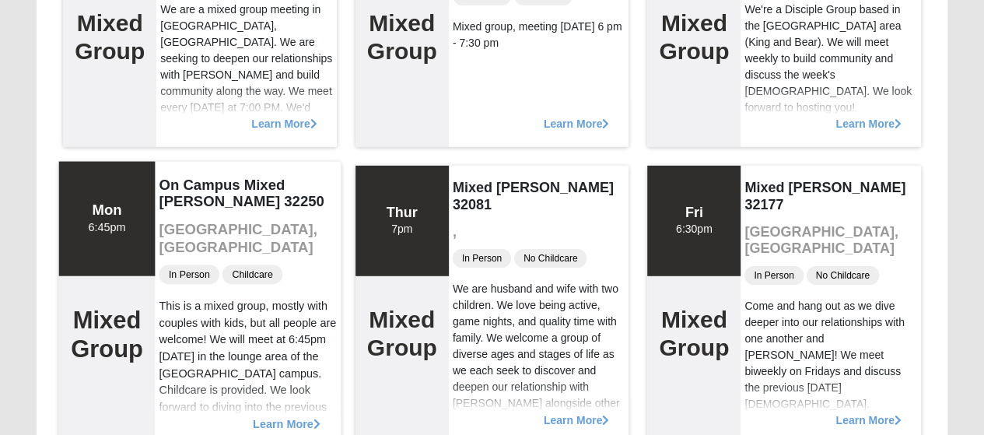
scroll to position [2490, 0]
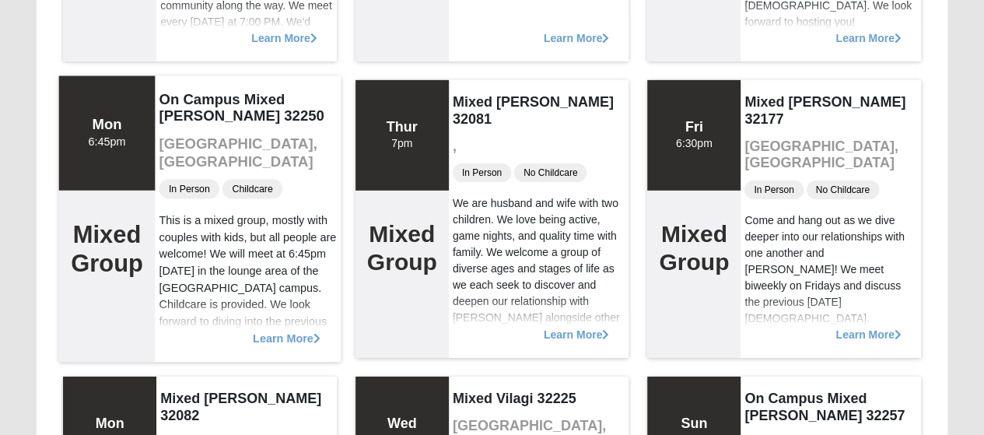
click at [282, 330] on span "Learn More" at bounding box center [287, 330] width 68 height 0
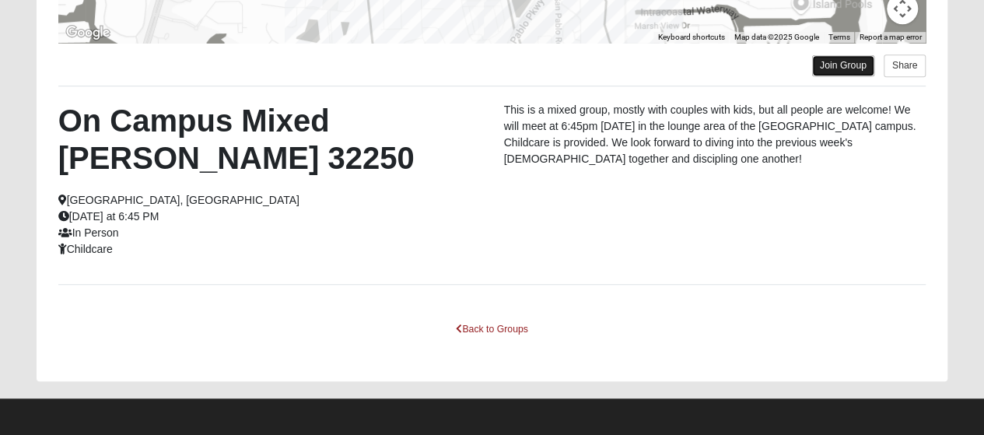
click at [840, 61] on link "Join Group" at bounding box center [843, 65] width 62 height 21
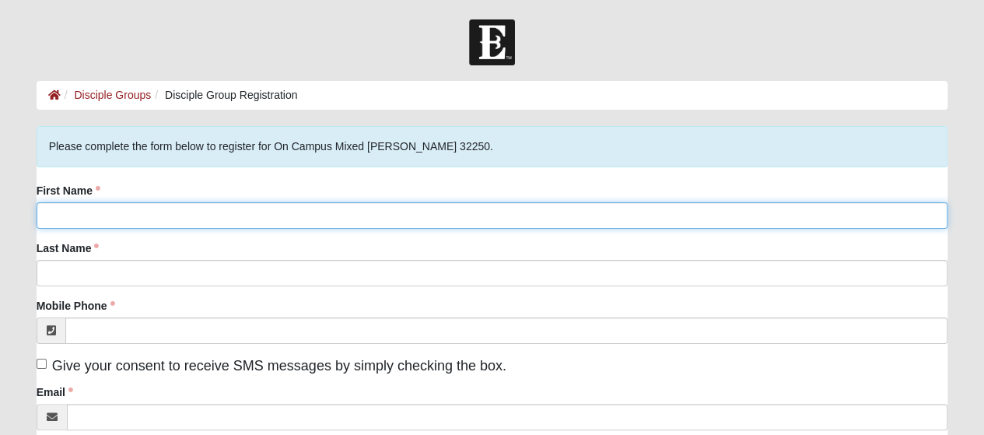
click at [293, 205] on input "First Name" at bounding box center [493, 215] width 912 height 26
type input "[PERSON_NAME]"
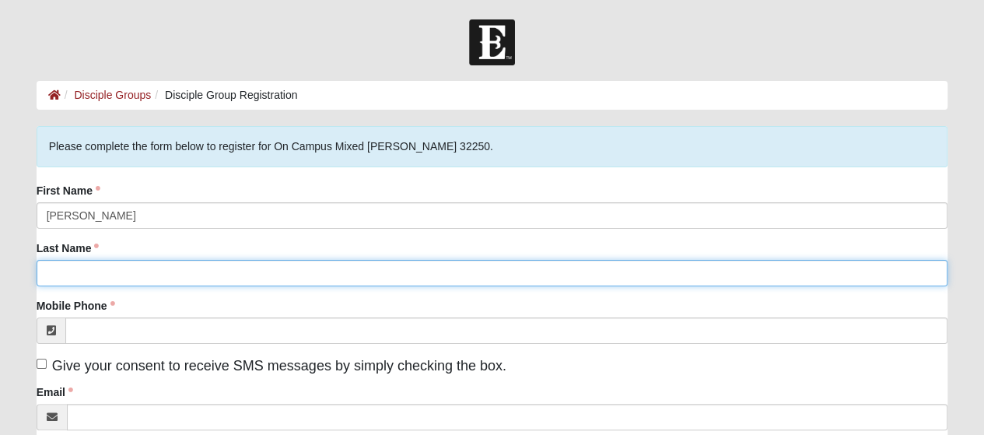
click at [285, 264] on input "Last Name" at bounding box center [493, 273] width 912 height 26
type input "Robles"
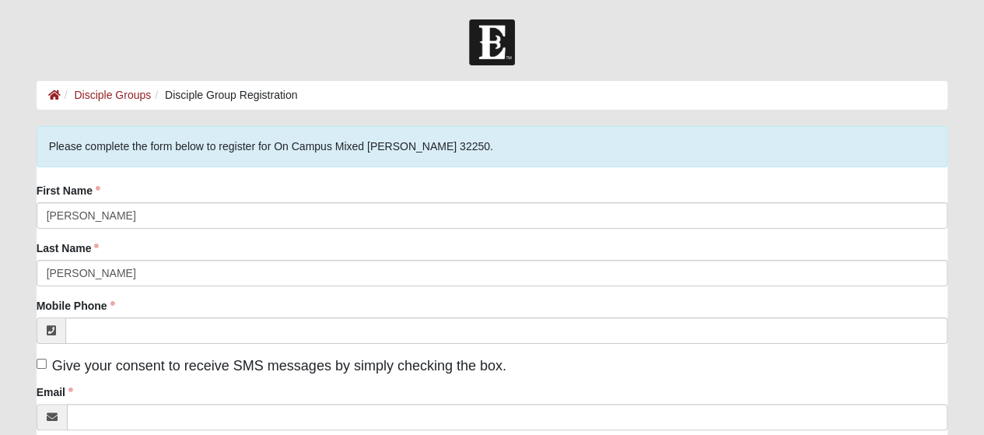
click at [317, 345] on div "First Name Evan Last Name Robles Mobile Phone Give your consent to receive SMS …" at bounding box center [493, 427] width 912 height 489
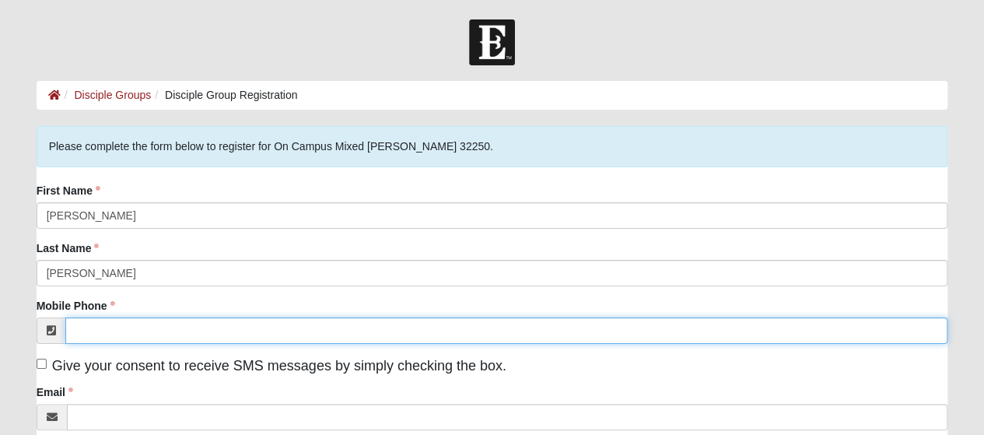
click at [319, 337] on input "Mobile Phone" at bounding box center [506, 330] width 883 height 26
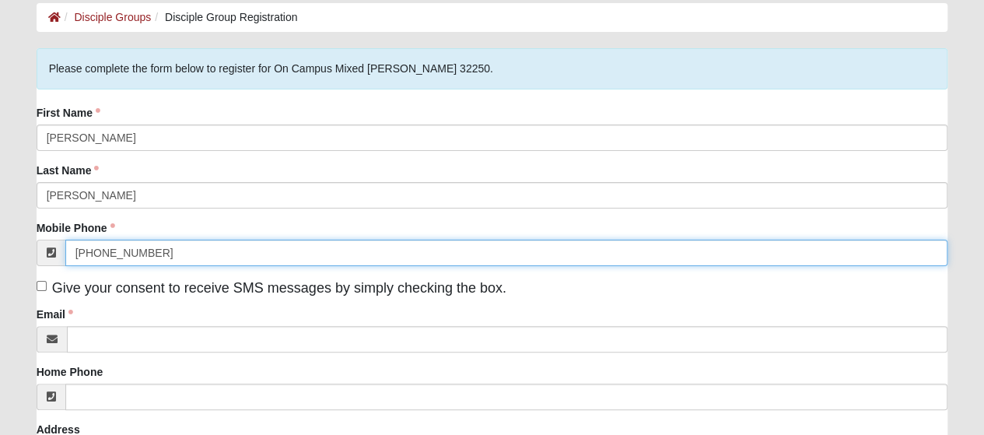
type input "(813) 751-9349"
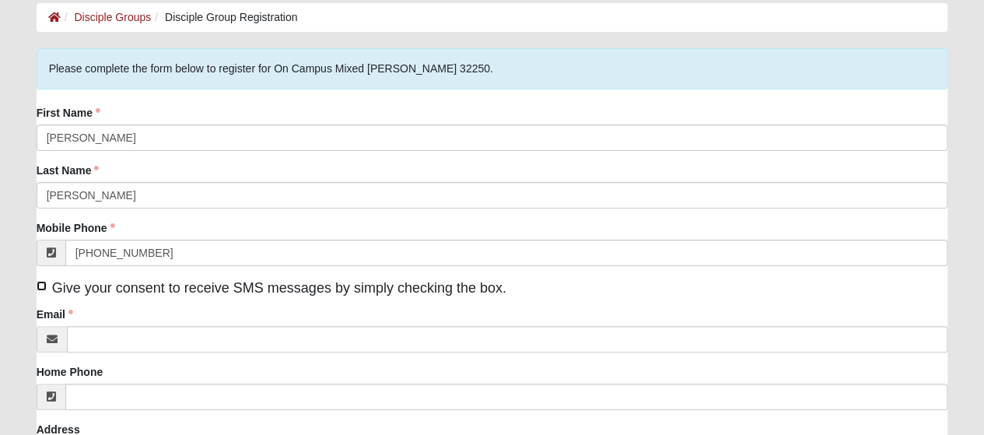
click at [39, 284] on input "Give your consent to receive SMS messages by simply checking the box." at bounding box center [42, 286] width 10 height 10
checkbox input "true"
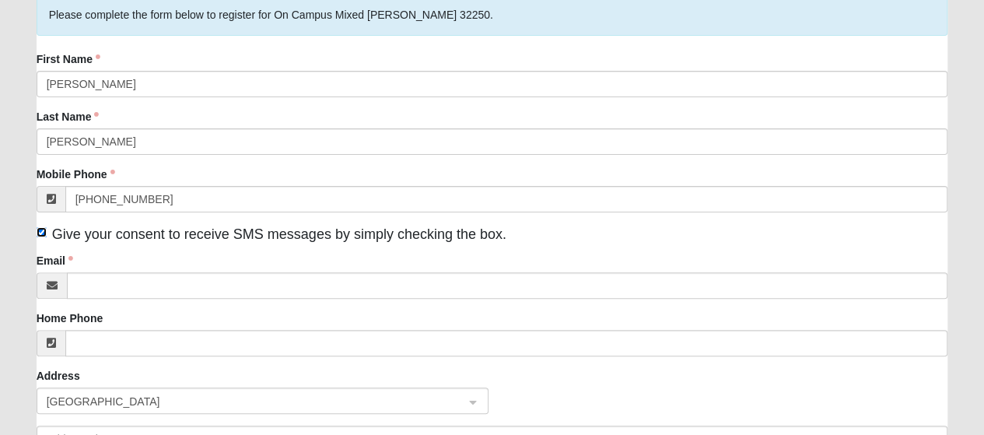
scroll to position [156, 0]
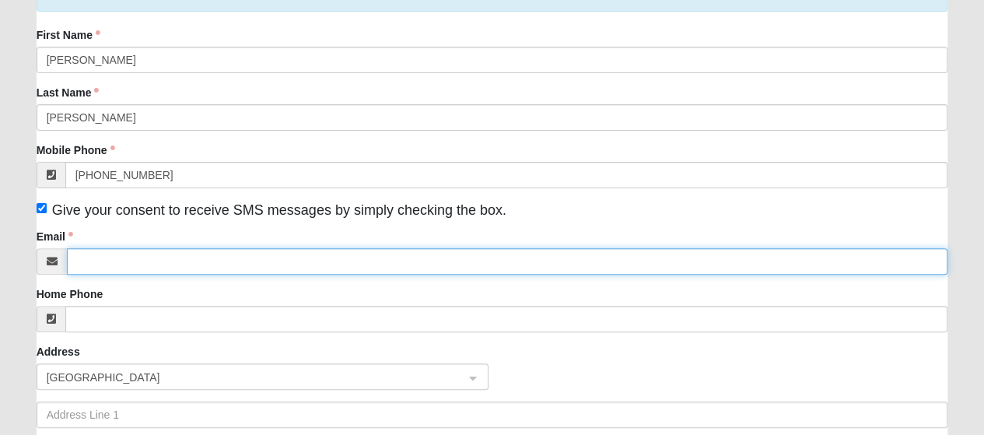
click at [116, 267] on input "Email" at bounding box center [508, 261] width 882 height 26
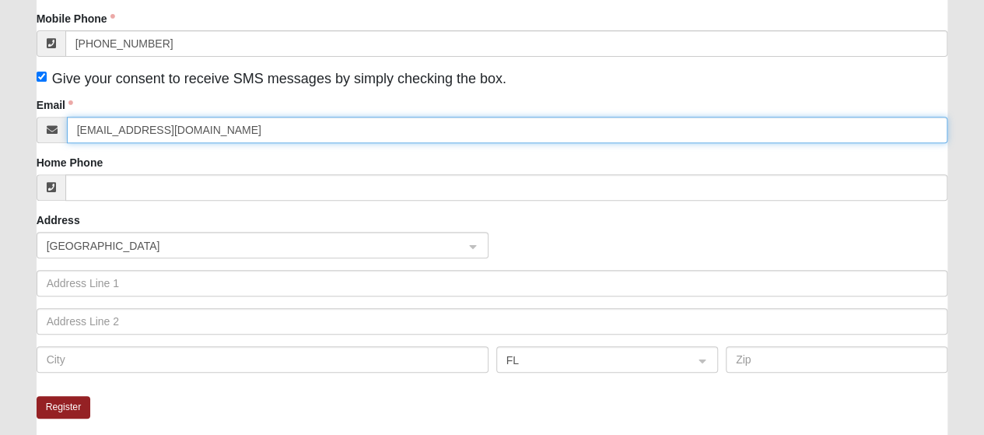
scroll to position [311, 0]
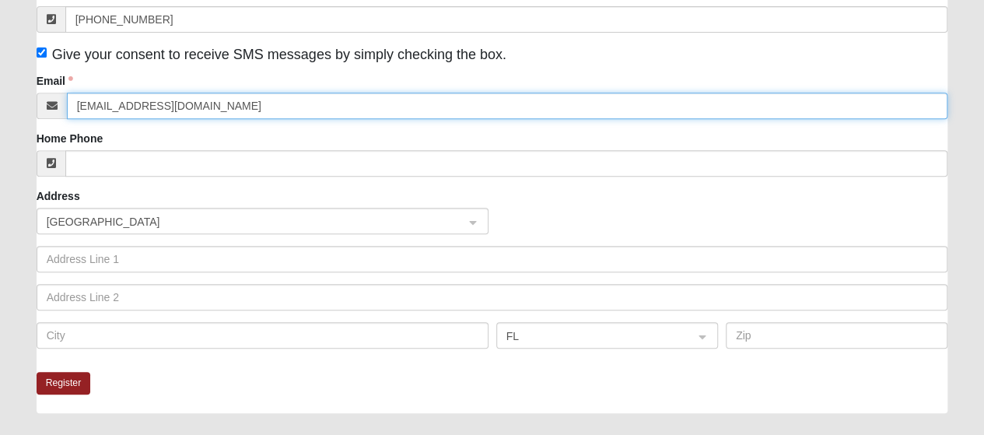
type input "evanrobles555@gamil.com"
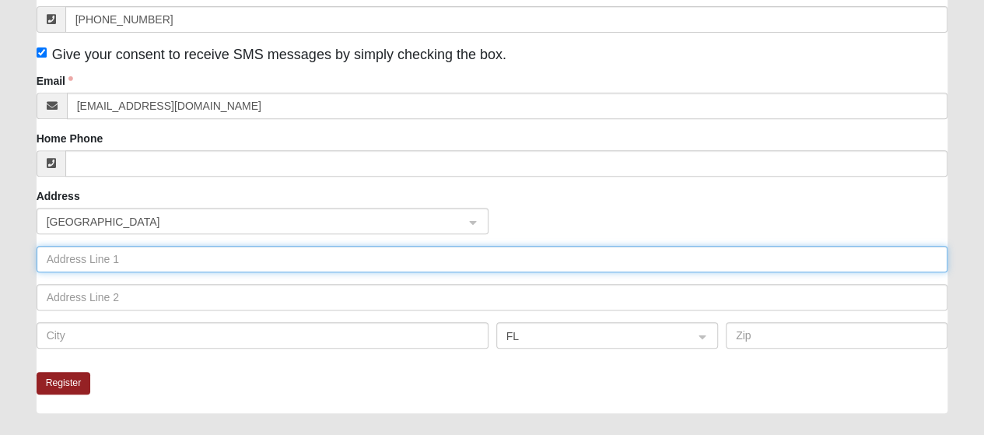
click at [140, 254] on input "text" at bounding box center [493, 259] width 912 height 26
type input "1141 Hidden Cove Cir N"
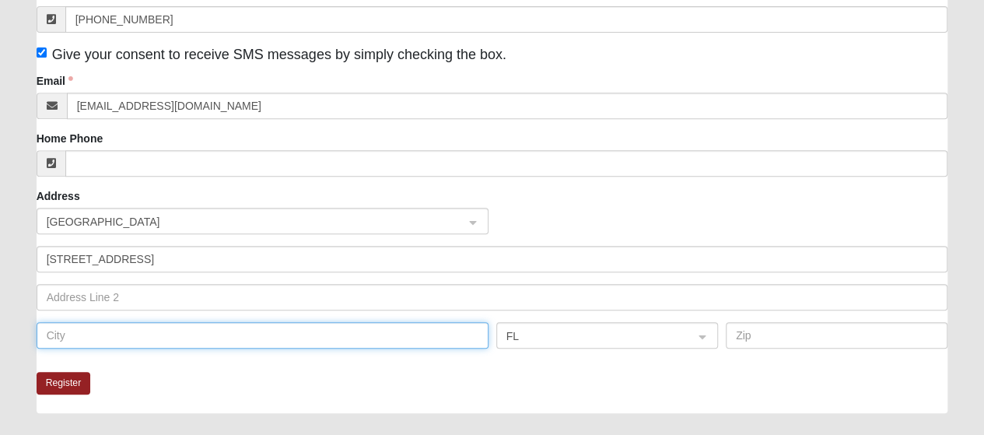
type input "Jacksonville"
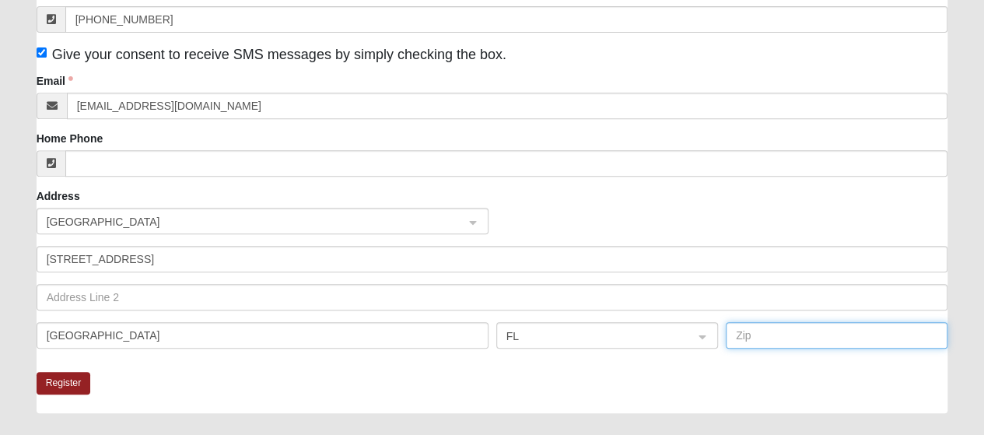
type input "32233"
click at [205, 380] on div "Register" at bounding box center [493, 392] width 912 height 41
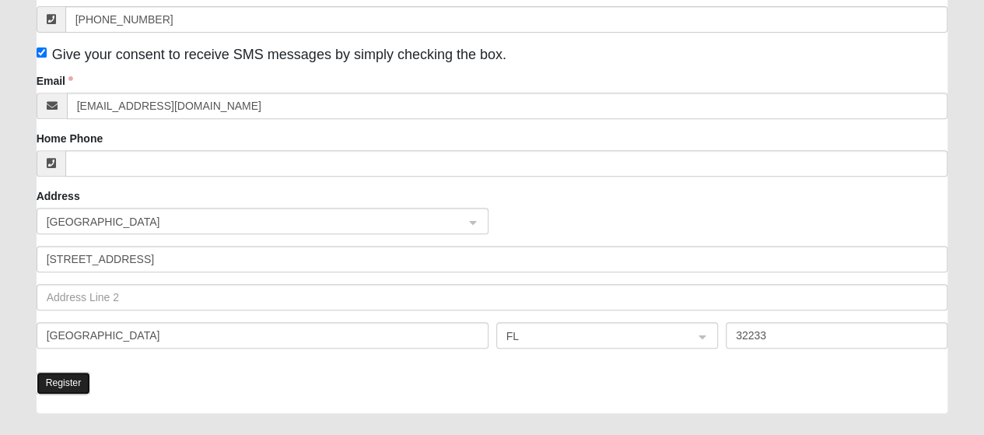
click at [72, 384] on button "Register" at bounding box center [64, 383] width 54 height 23
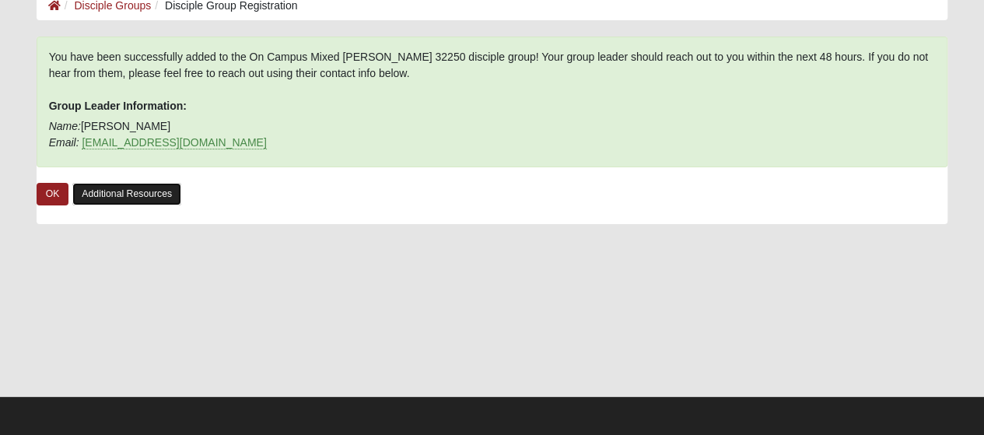
click at [135, 192] on link "Additional Resources" at bounding box center [126, 194] width 109 height 23
